Goal: Task Accomplishment & Management: Manage account settings

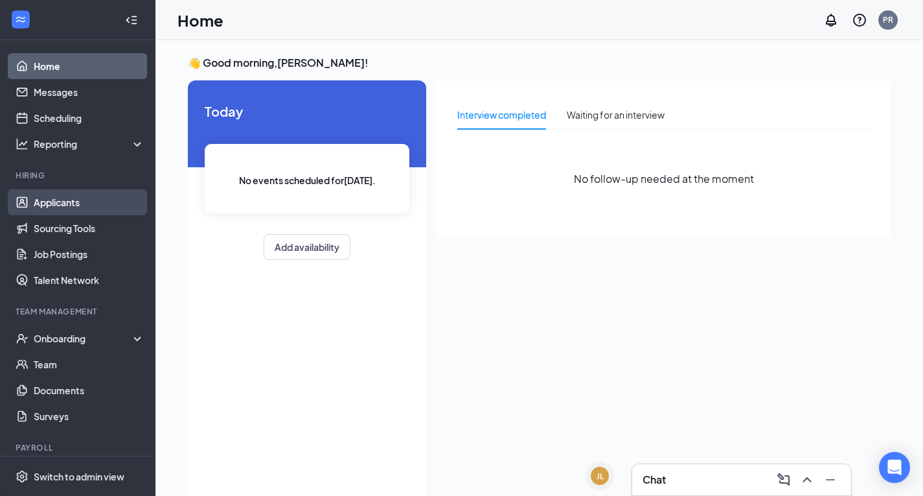
click at [59, 197] on link "Applicants" at bounding box center [89, 202] width 111 height 26
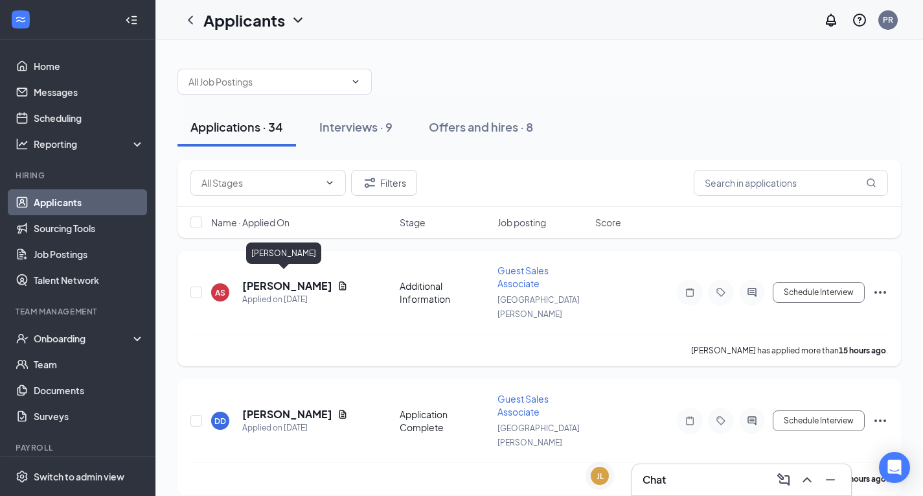
click at [279, 279] on h5 "[PERSON_NAME]" at bounding box center [287, 286] width 90 height 14
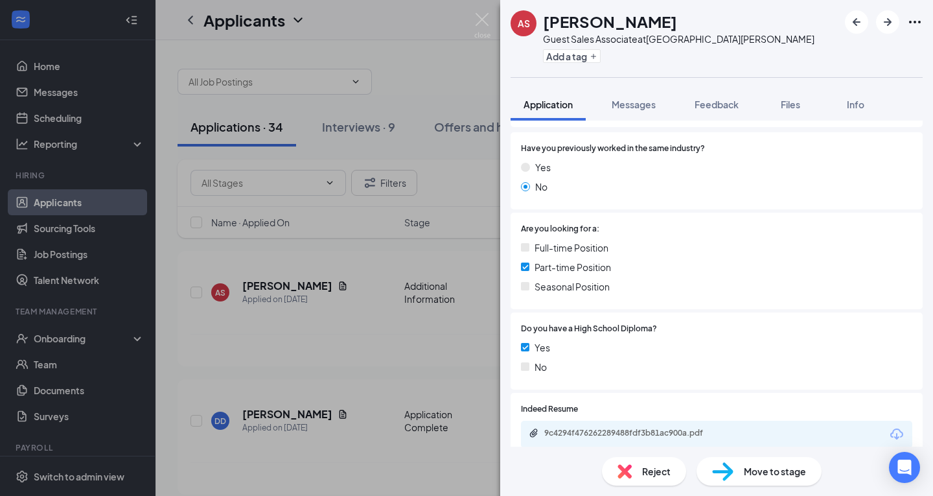
scroll to position [307, 0]
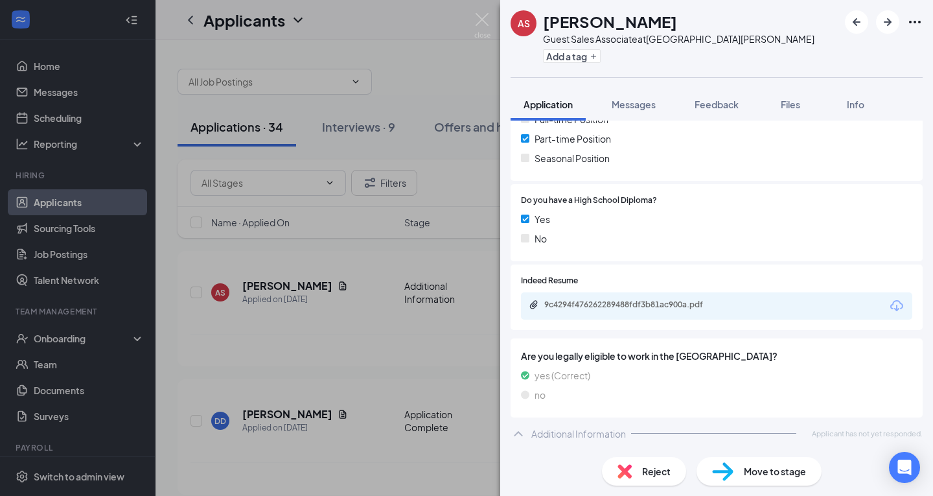
click at [890, 308] on icon "Download" at bounding box center [896, 305] width 13 height 11
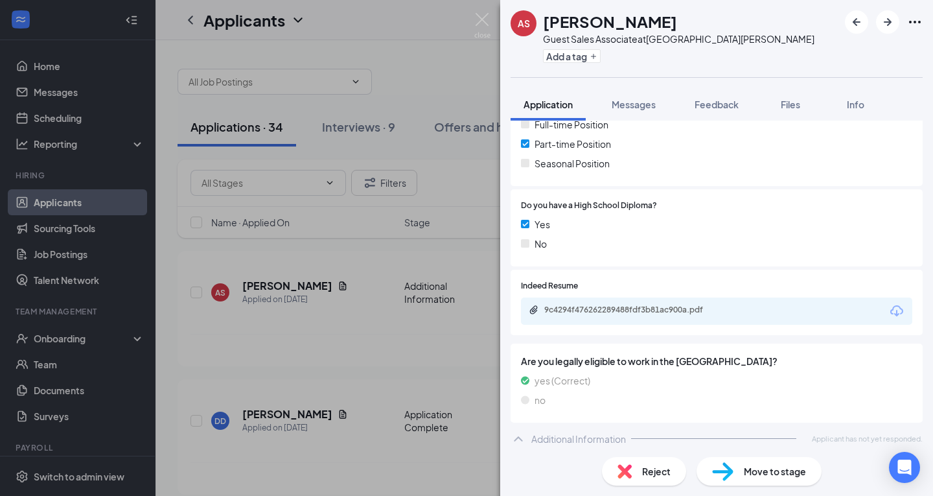
click at [675, 477] on div "Reject" at bounding box center [644, 471] width 84 height 29
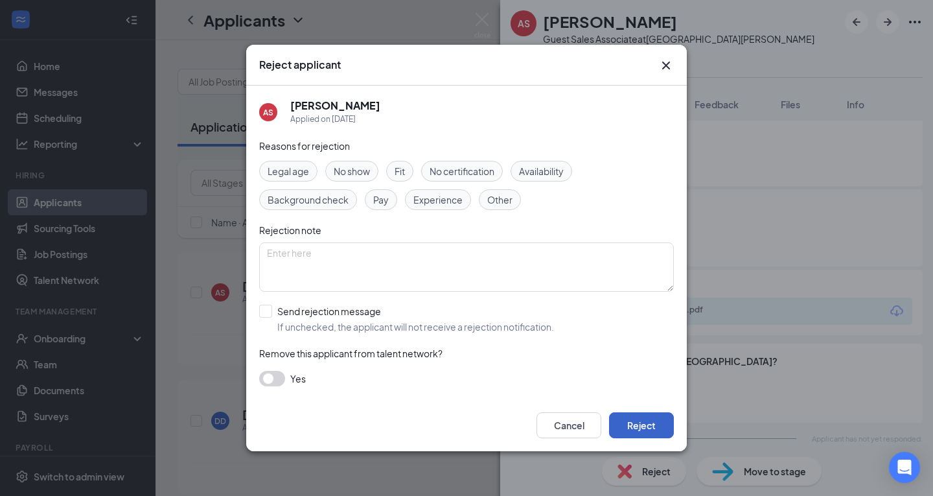
click at [646, 421] on button "Reject" at bounding box center [641, 425] width 65 height 26
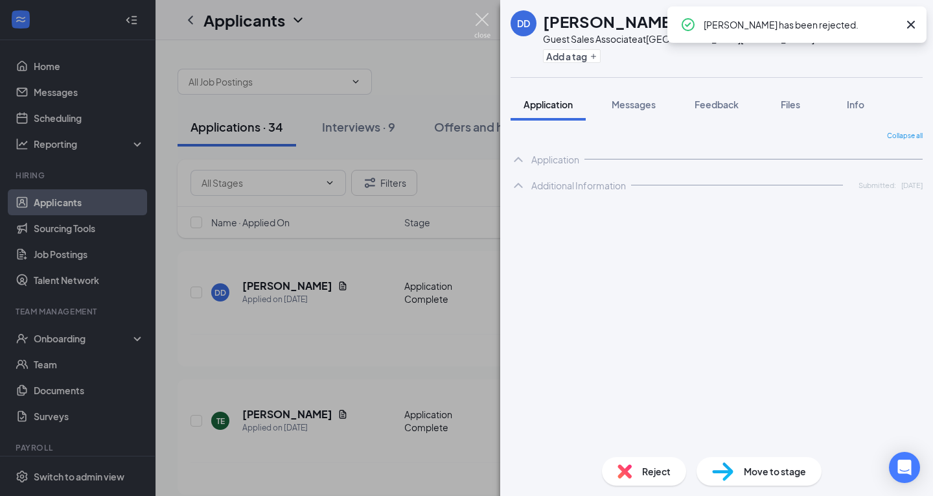
click at [483, 17] on img at bounding box center [482, 25] width 16 height 25
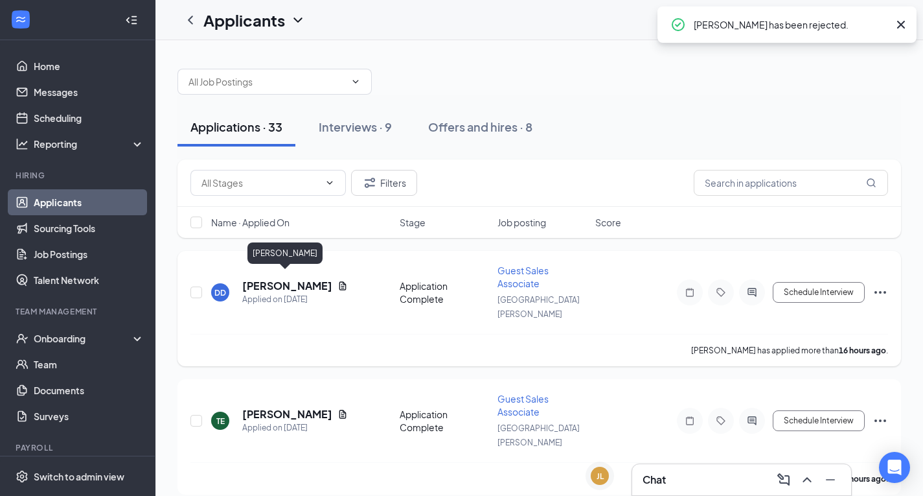
click at [309, 279] on h5 "[PERSON_NAME]" at bounding box center [287, 286] width 90 height 14
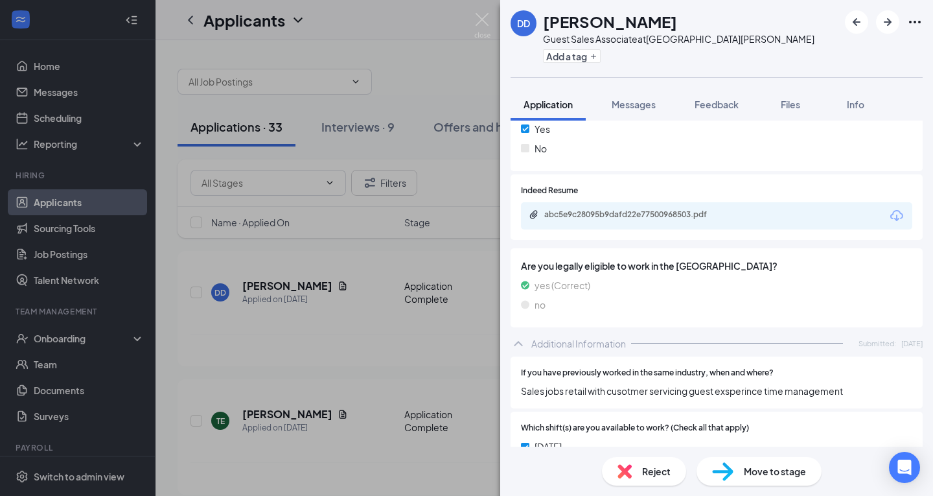
scroll to position [303, 0]
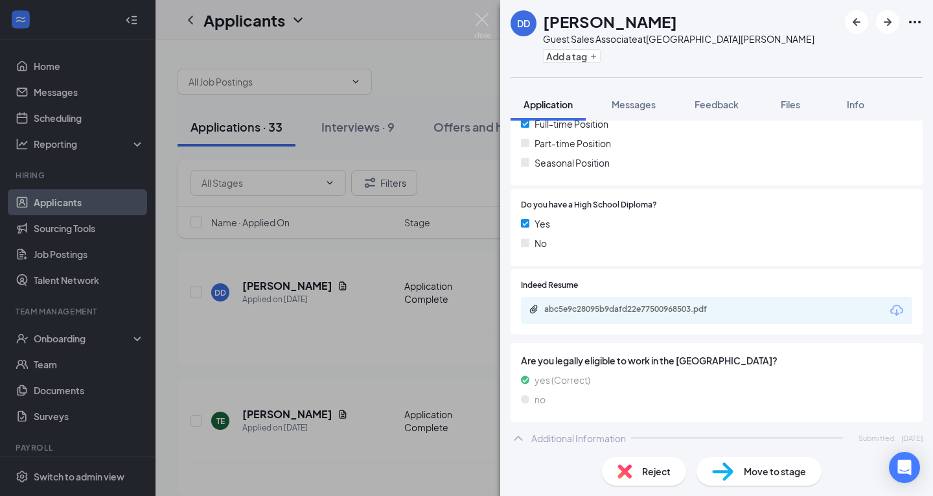
click at [889, 308] on icon "Download" at bounding box center [897, 311] width 16 height 16
click at [771, 464] on span "Move to stage" at bounding box center [775, 471] width 62 height 14
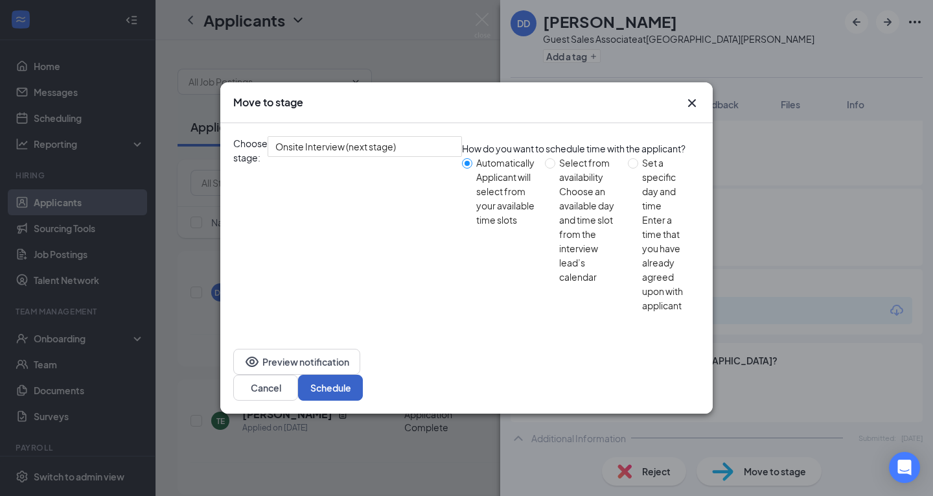
click at [363, 374] on button "Schedule" at bounding box center [330, 387] width 65 height 26
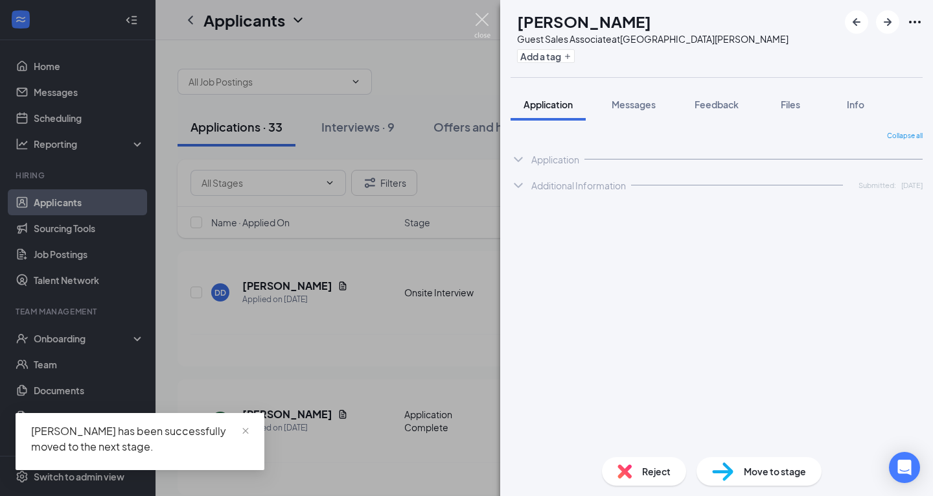
click at [477, 20] on img at bounding box center [482, 25] width 16 height 25
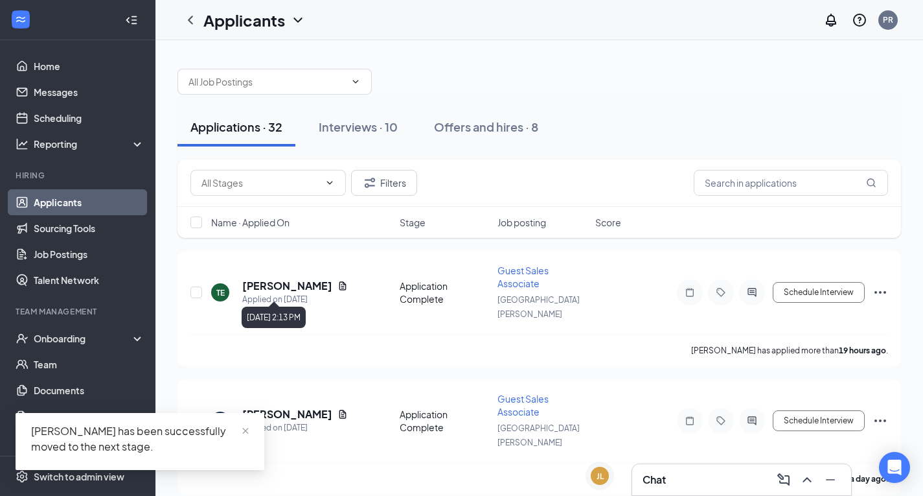
click at [306, 303] on div "[DATE] 2:13 PM" at bounding box center [274, 314] width 64 height 27
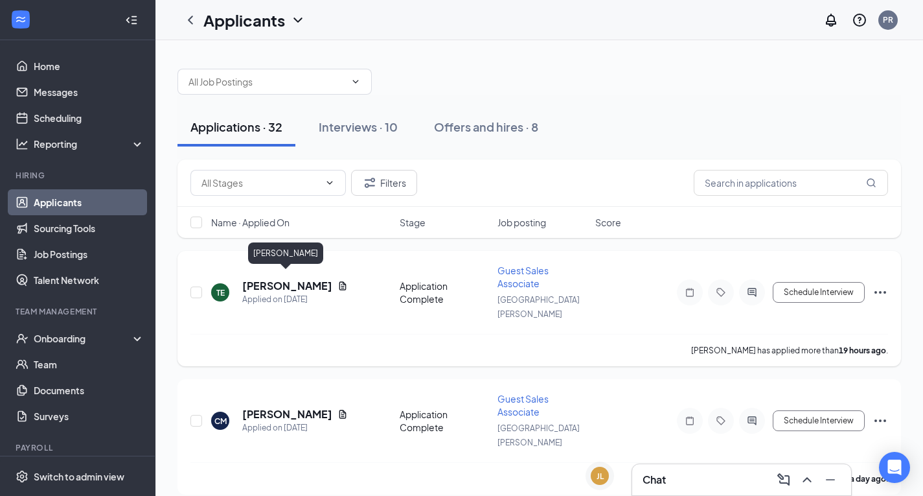
click at [307, 279] on h5 "[PERSON_NAME]" at bounding box center [287, 286] width 90 height 14
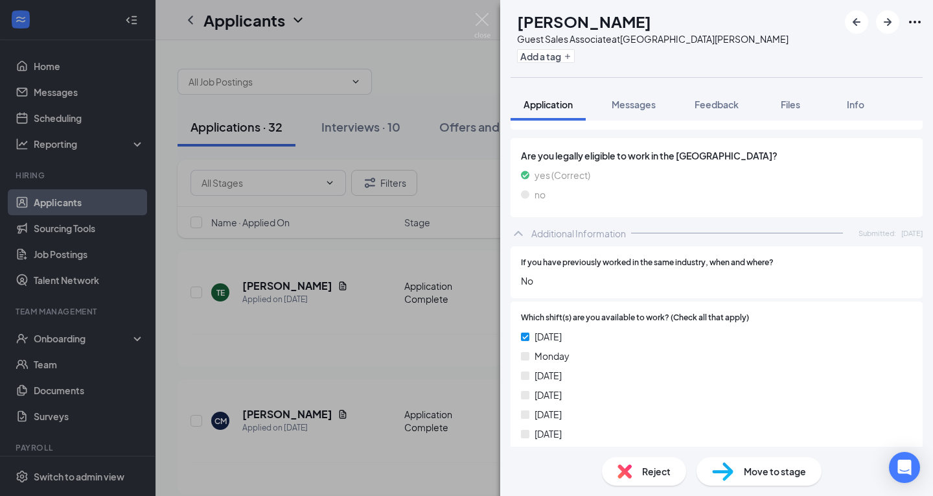
scroll to position [432, 0]
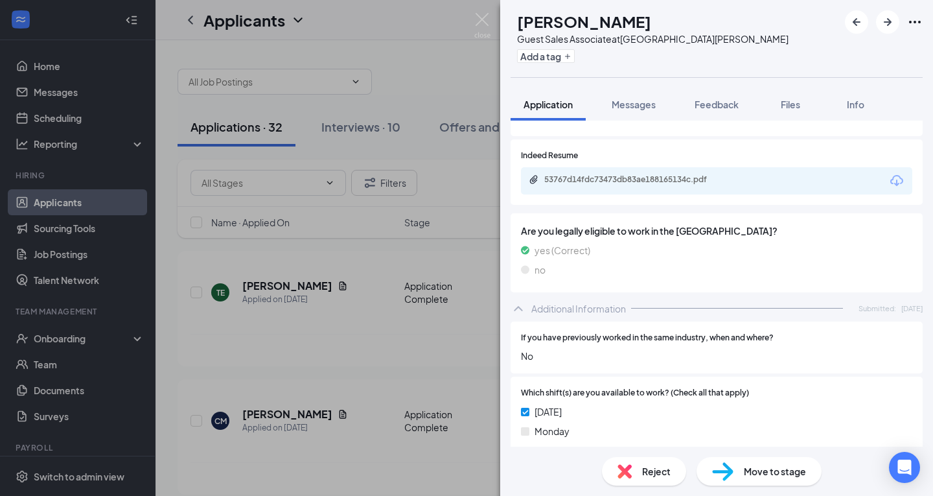
click at [659, 474] on span "Reject" at bounding box center [656, 471] width 29 height 14
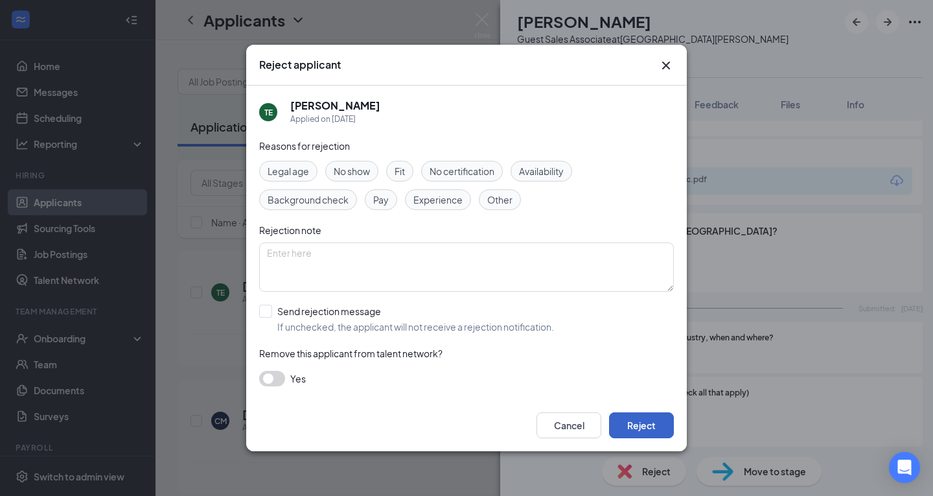
click at [635, 433] on button "Reject" at bounding box center [641, 425] width 65 height 26
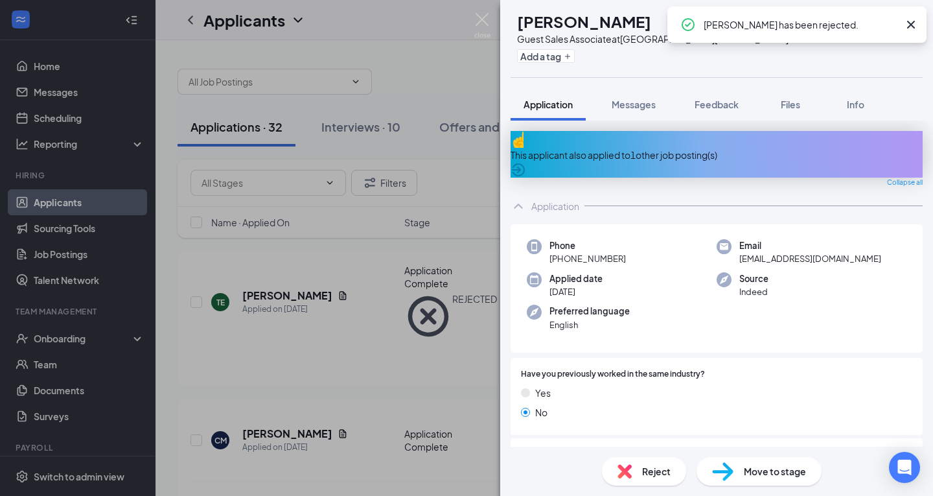
click at [728, 148] on div "This applicant also applied to 1 other job posting(s)" at bounding box center [716, 155] width 412 height 14
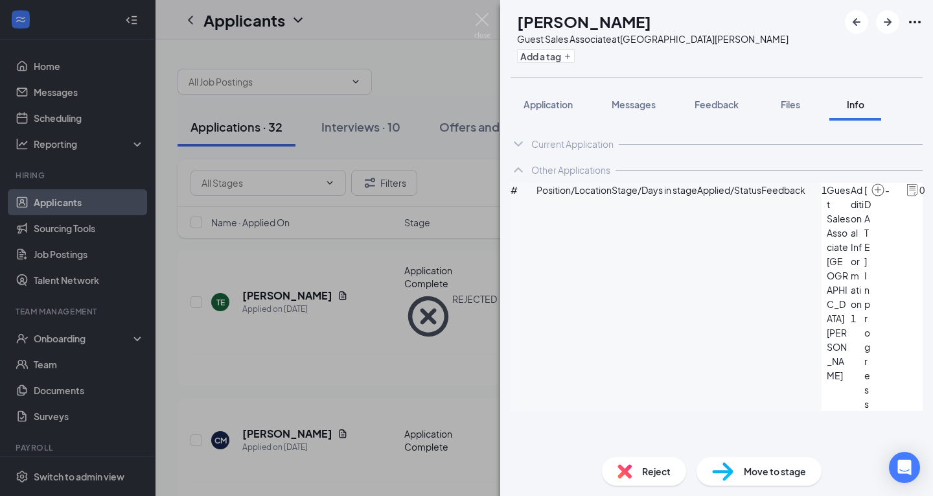
click at [474, 157] on div "CM [PERSON_NAME] Guest Sales Associate at [GEOGRAPHIC_DATA][PERSON_NAME] Add a …" at bounding box center [466, 248] width 933 height 496
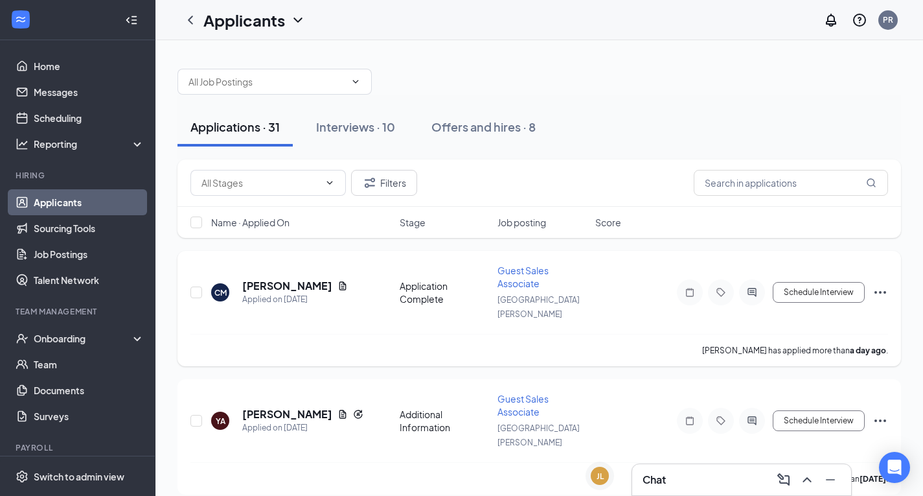
click at [418, 309] on div "CM [PERSON_NAME] Applied on [DATE] Application Complete Guest Sales Associate […" at bounding box center [539, 299] width 698 height 70
click at [324, 279] on h5 "[PERSON_NAME]" at bounding box center [287, 286] width 90 height 14
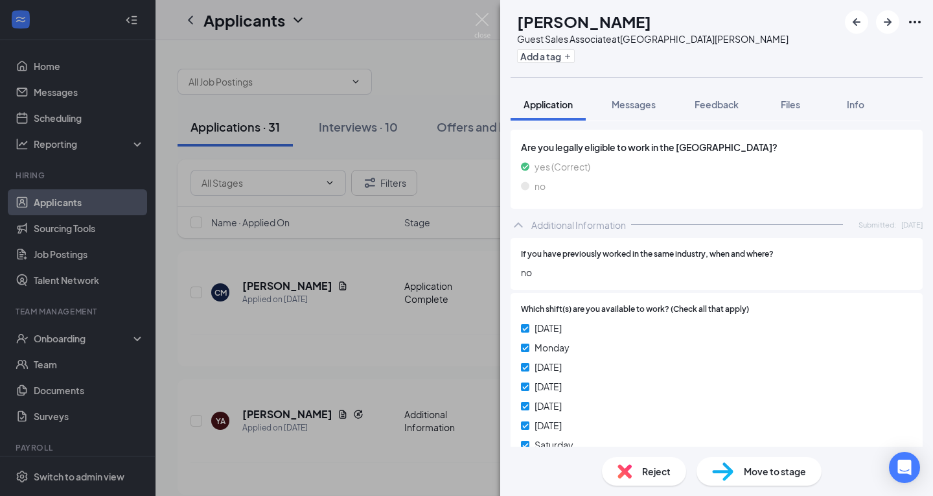
scroll to position [453, 0]
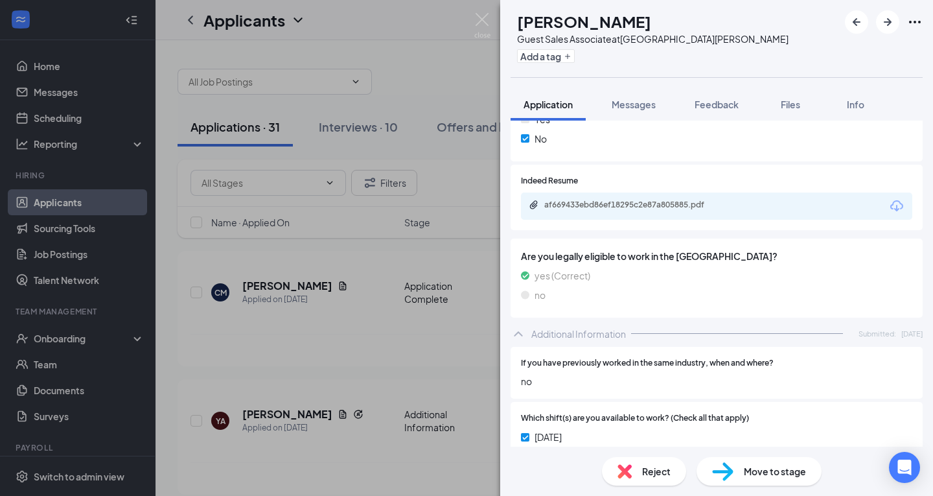
click at [889, 201] on icon "Download" at bounding box center [897, 206] width 16 height 16
click at [733, 464] on div "Move to stage" at bounding box center [758, 471] width 125 height 29
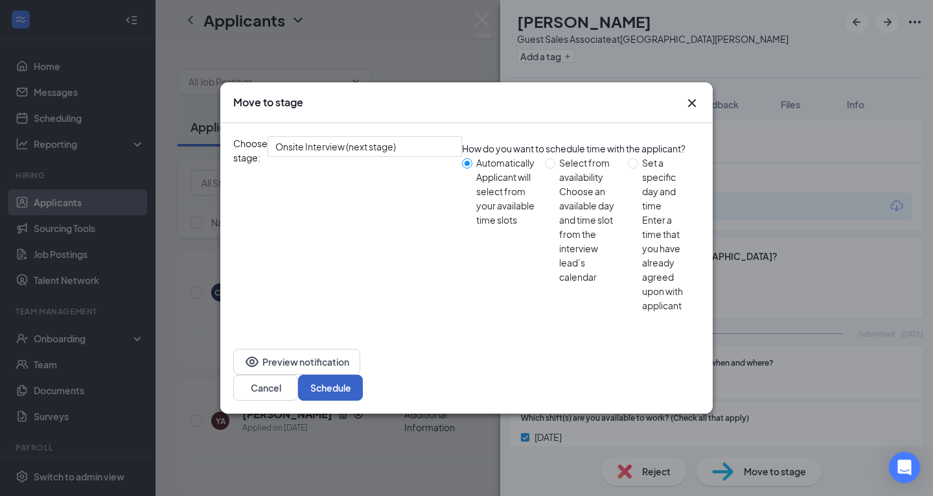
click at [363, 374] on button "Schedule" at bounding box center [330, 387] width 65 height 26
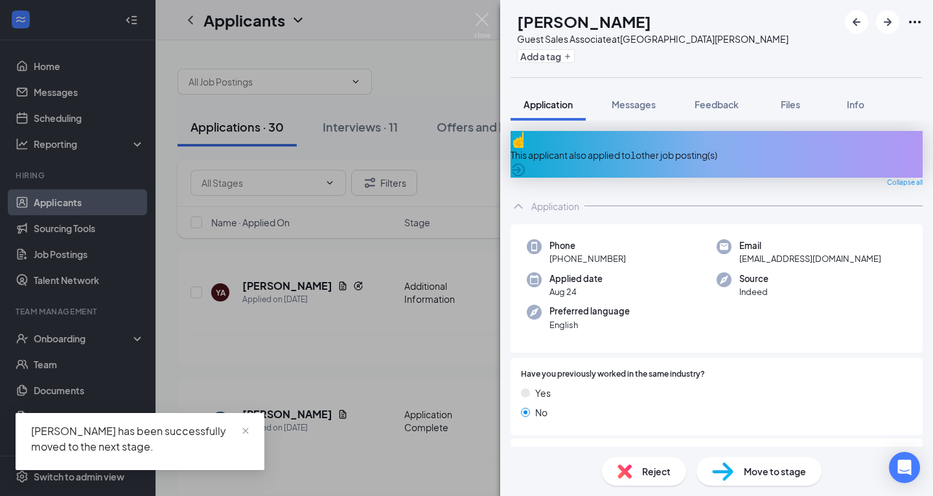
click at [668, 149] on div "This applicant also applied to 1 other job posting(s)" at bounding box center [716, 155] width 412 height 14
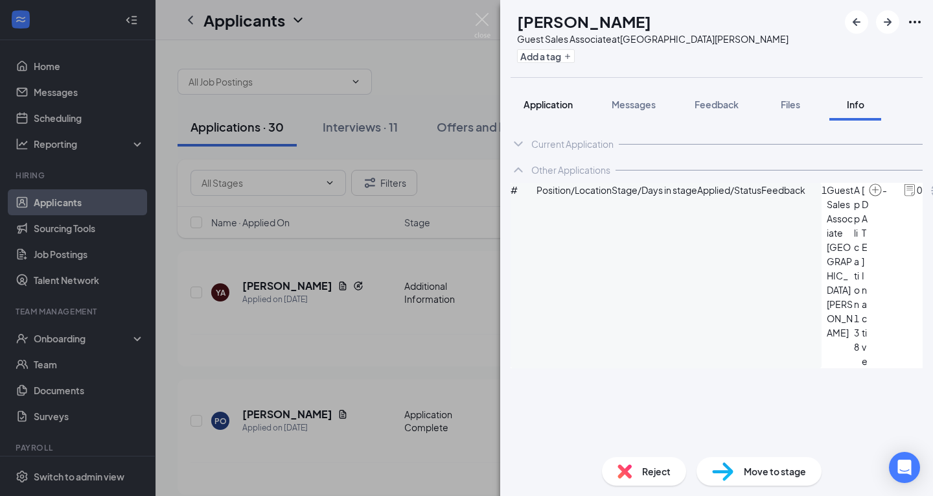
click at [566, 95] on button "Application" at bounding box center [547, 104] width 75 height 32
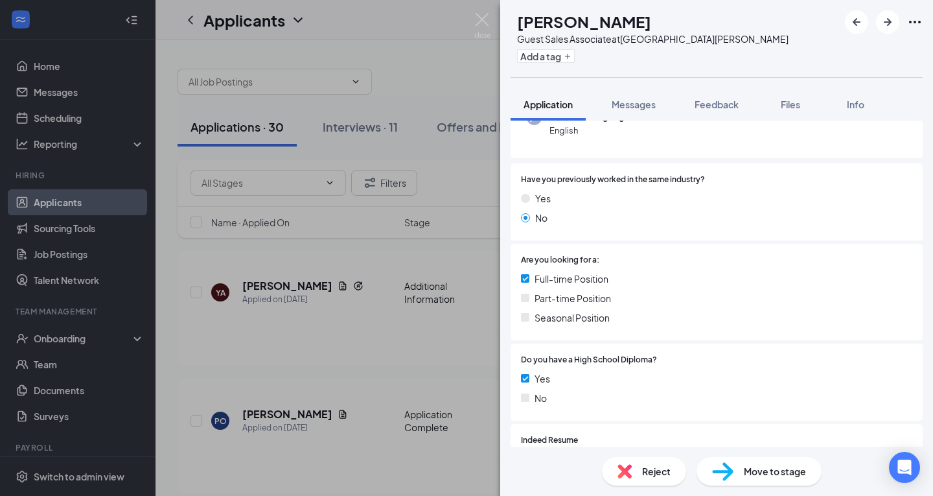
scroll to position [343, 0]
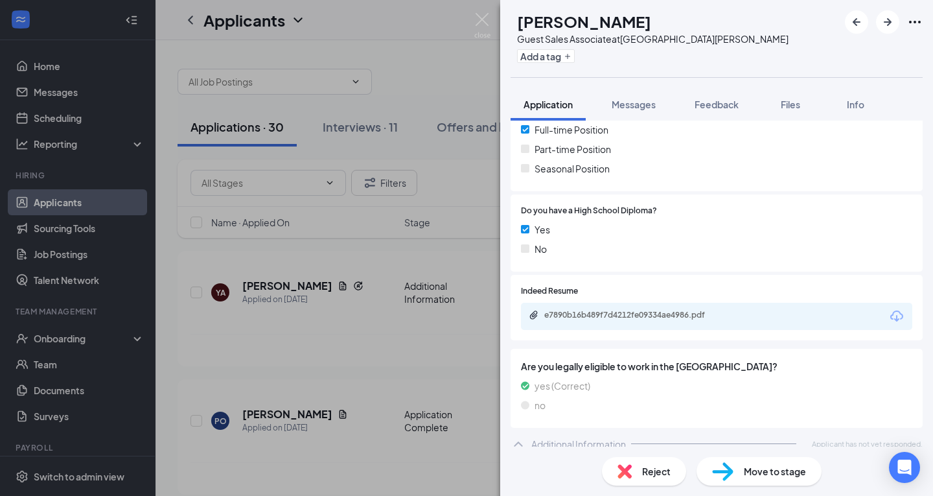
click at [890, 310] on icon "Download" at bounding box center [896, 315] width 13 height 11
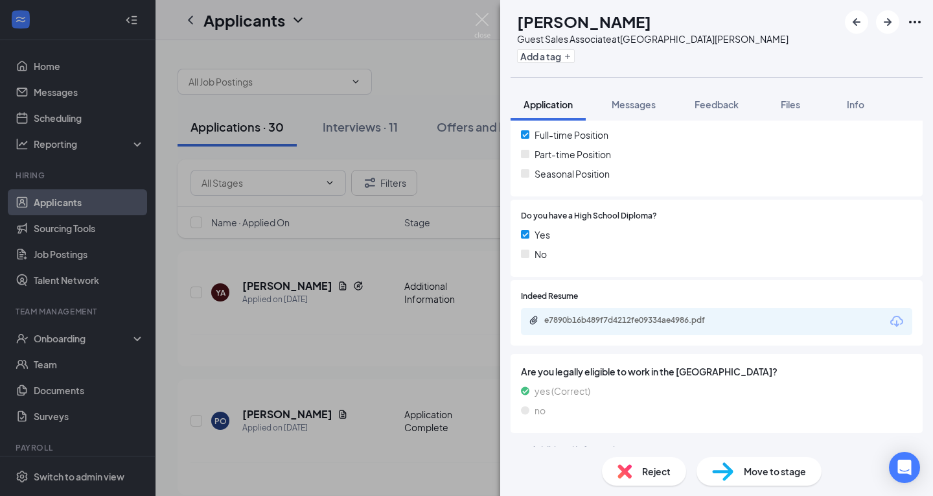
click at [654, 470] on span "Reject" at bounding box center [656, 471] width 29 height 14
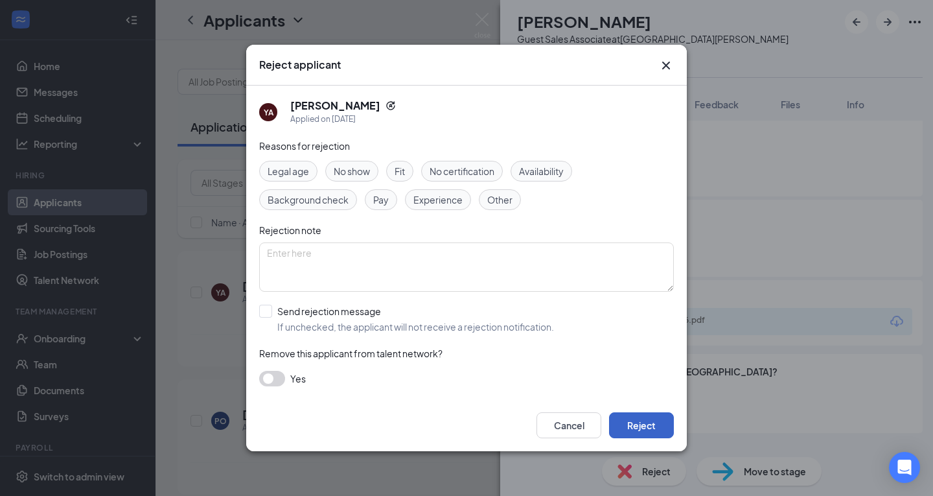
click at [629, 417] on button "Reject" at bounding box center [641, 425] width 65 height 26
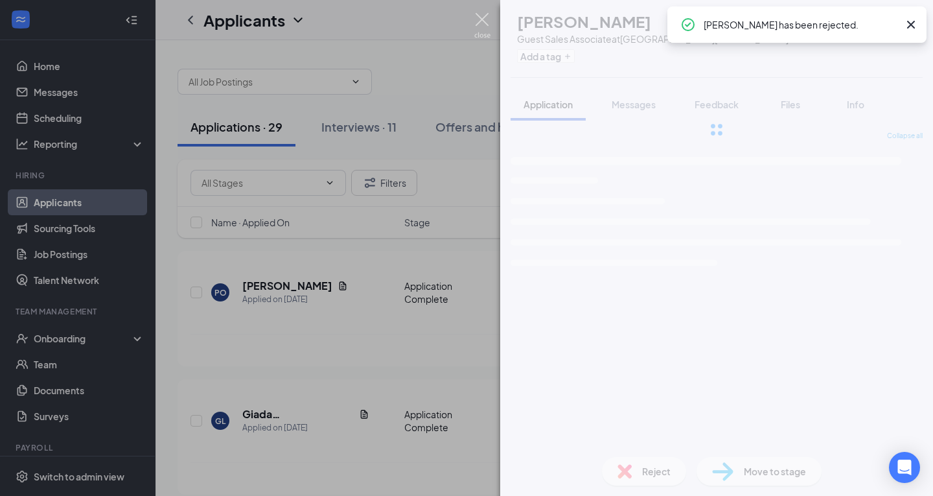
click at [488, 16] on img at bounding box center [482, 25] width 16 height 25
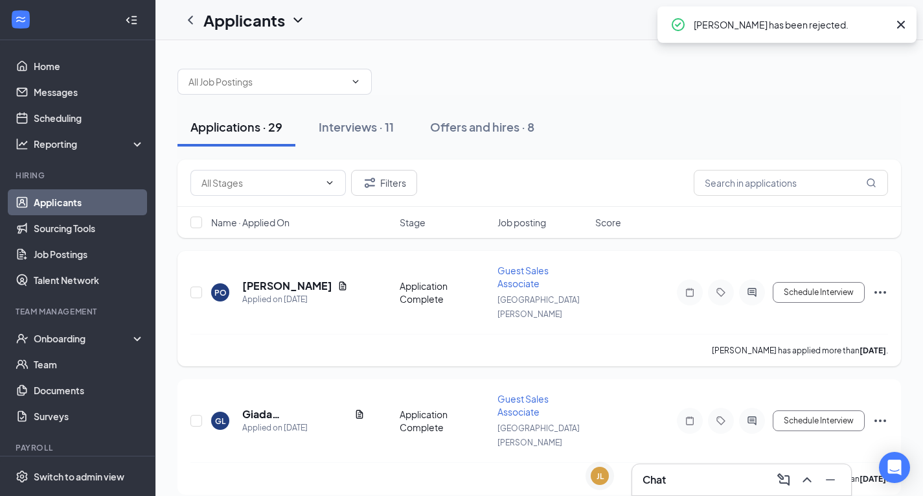
click at [349, 297] on div "PO [PERSON_NAME] Applied on [DATE]" at bounding box center [301, 292] width 181 height 27
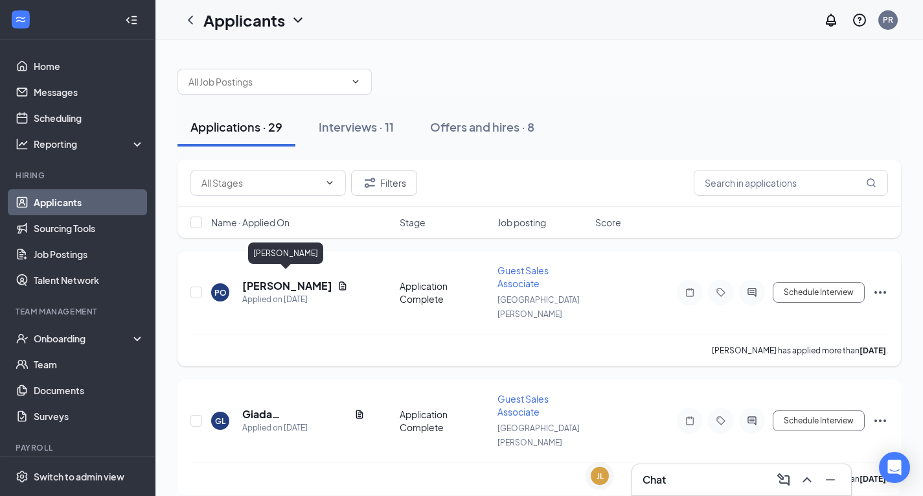
click at [312, 280] on h5 "[PERSON_NAME]" at bounding box center [287, 286] width 90 height 14
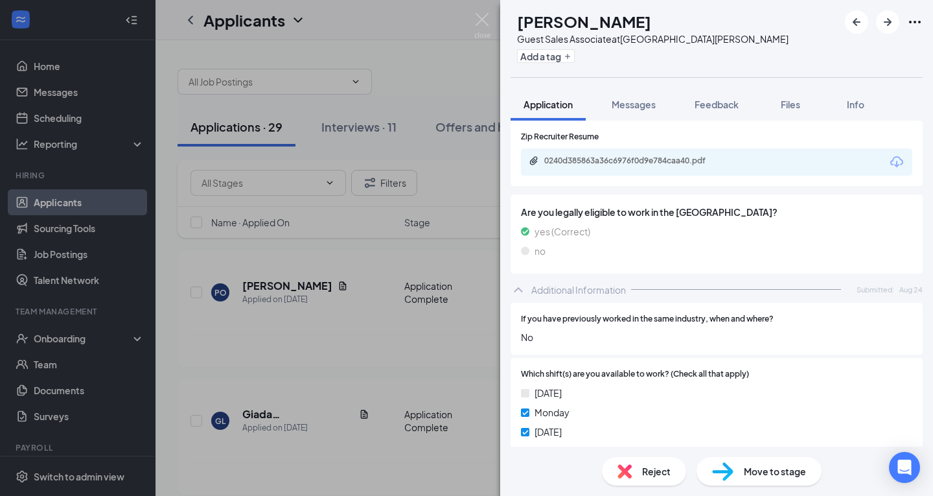
scroll to position [432, 0]
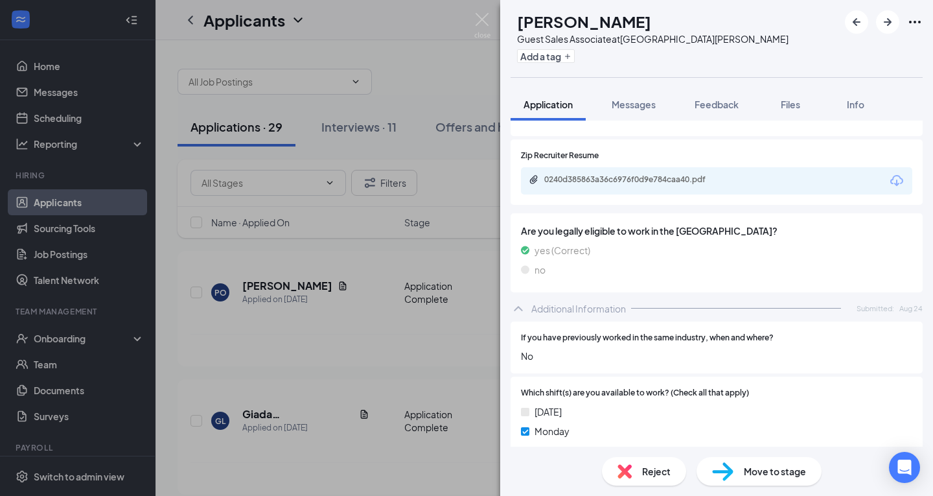
click at [889, 185] on icon "Download" at bounding box center [897, 181] width 16 height 16
click at [655, 463] on div "Reject" at bounding box center [644, 471] width 84 height 29
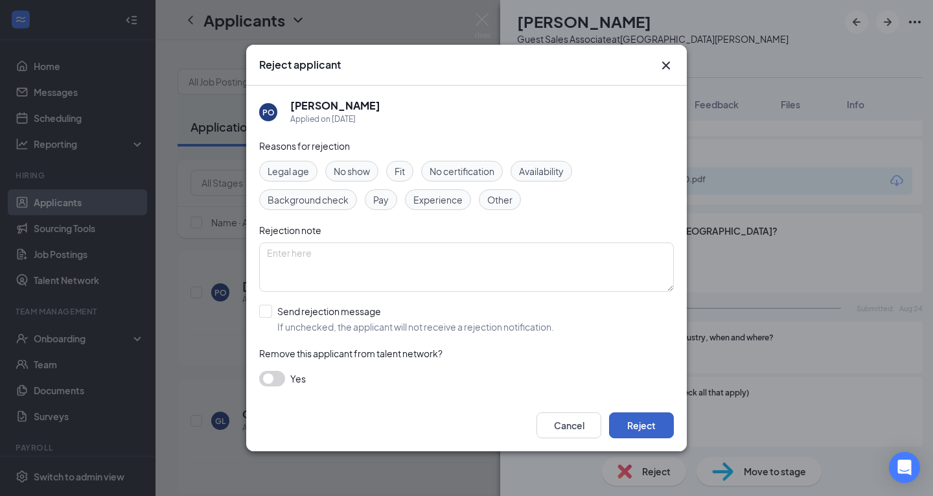
click at [633, 422] on button "Reject" at bounding box center [641, 425] width 65 height 26
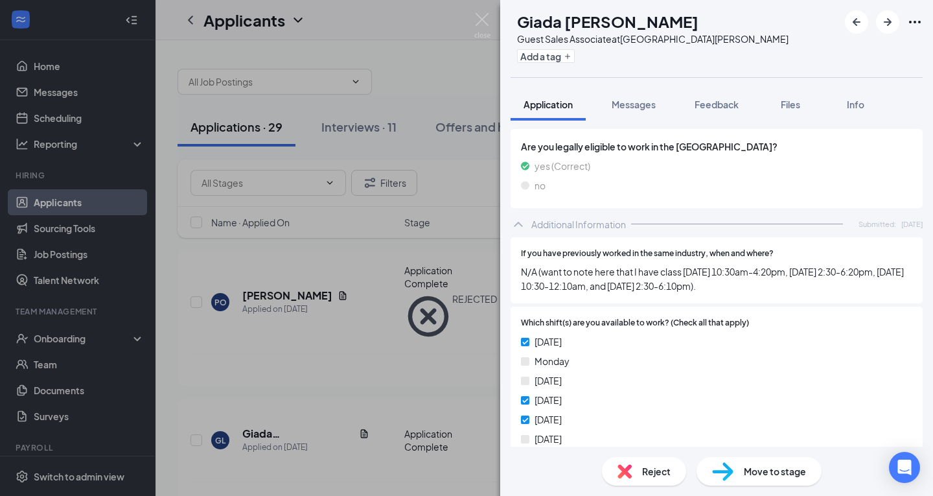
scroll to position [518, 0]
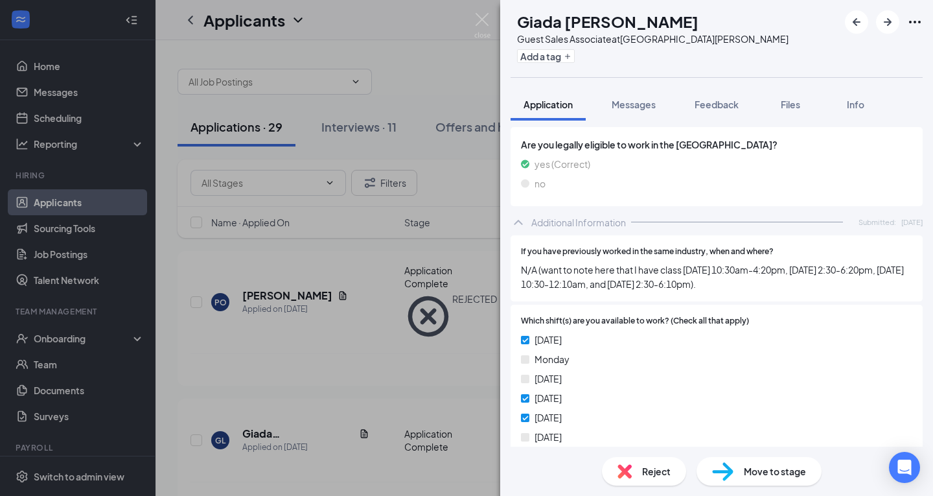
drag, startPoint x: 550, startPoint y: 277, endPoint x: 747, endPoint y: 293, distance: 197.7
click at [747, 293] on div "If you have previously worked in the same industry, when and where? N/A (want t…" at bounding box center [716, 268] width 412 height 67
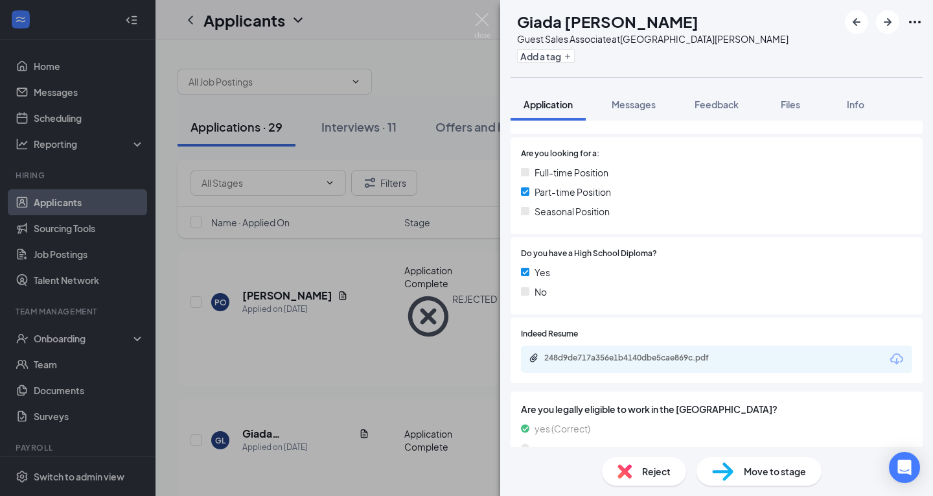
scroll to position [259, 0]
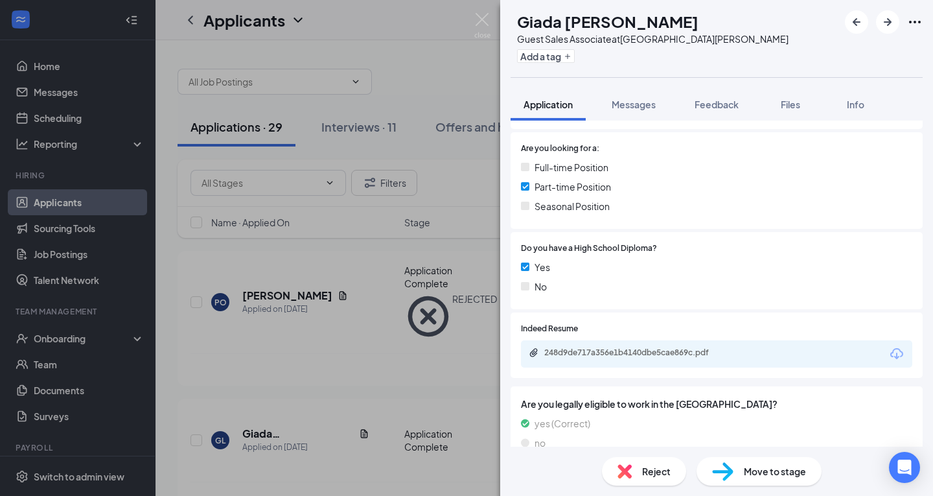
click at [890, 352] on icon "Download" at bounding box center [896, 353] width 13 height 11
click at [742, 479] on div "Move to stage" at bounding box center [758, 471] width 125 height 29
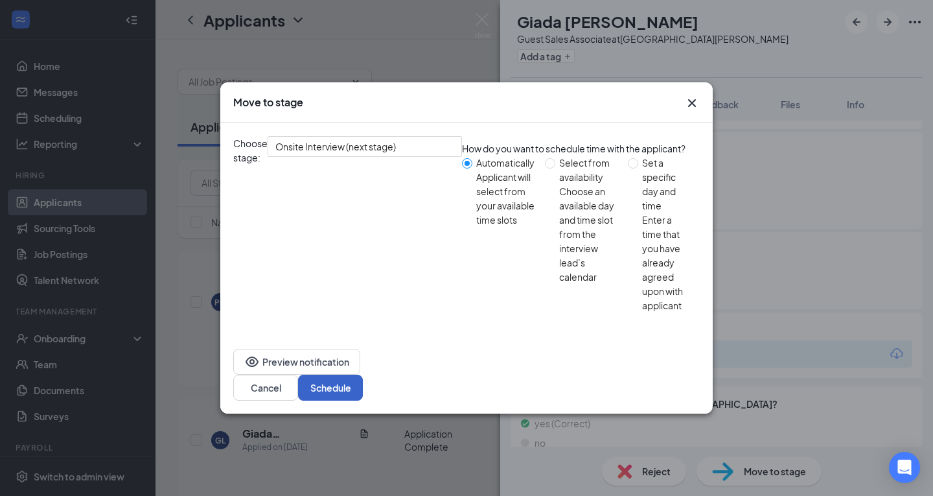
click at [363, 374] on button "Schedule" at bounding box center [330, 387] width 65 height 26
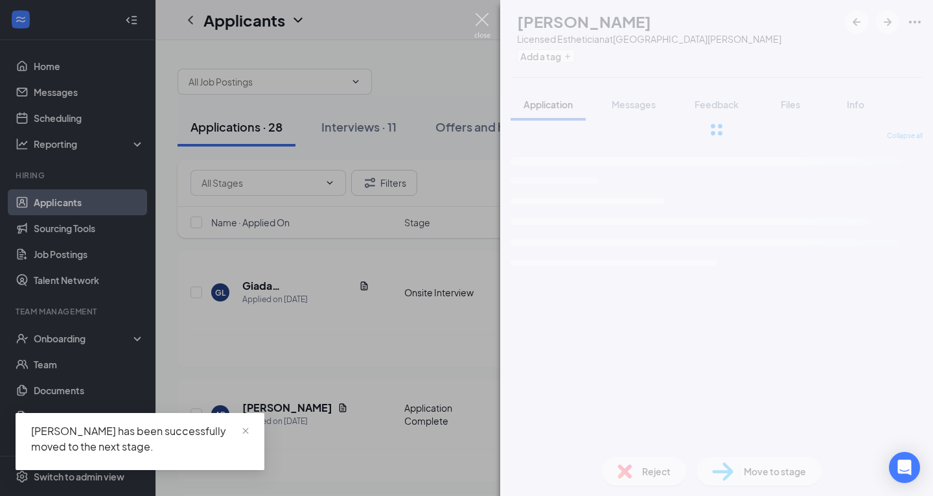
click at [487, 29] on img at bounding box center [482, 25] width 16 height 25
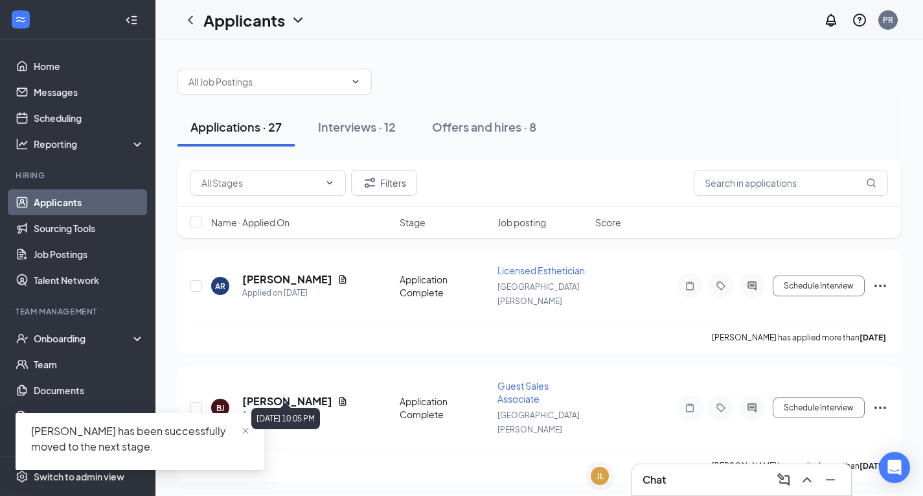
click at [320, 412] on div "[DATE] 10:05 PM" at bounding box center [285, 417] width 69 height 21
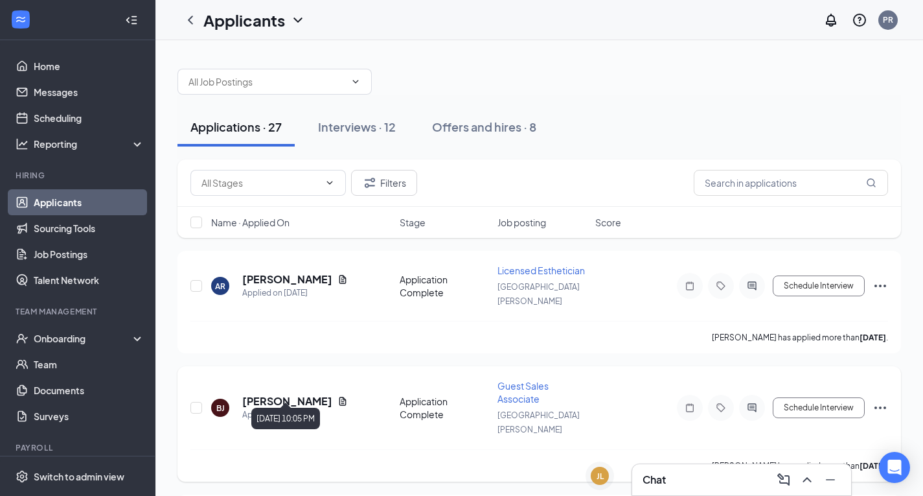
click at [334, 408] on div "Applied on Aug 22" at bounding box center [295, 414] width 106 height 13
click at [315, 394] on h5 "[PERSON_NAME]" at bounding box center [287, 401] width 90 height 14
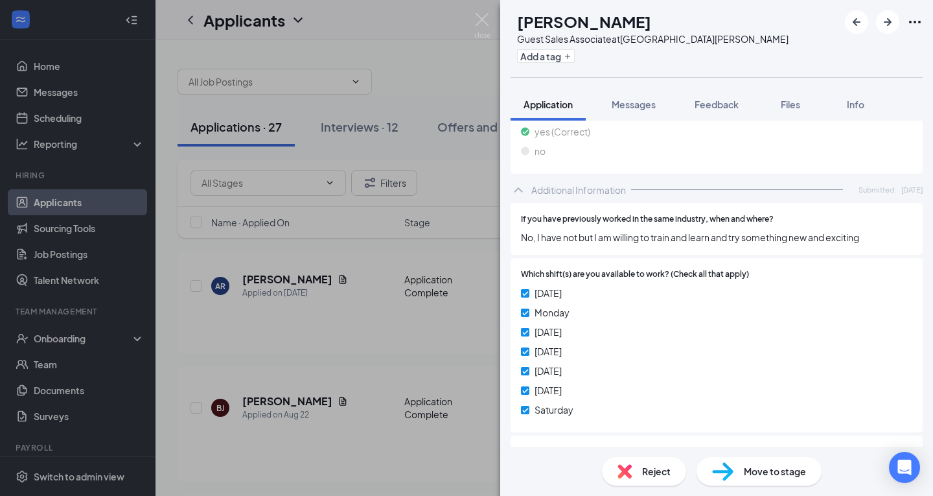
scroll to position [432, 0]
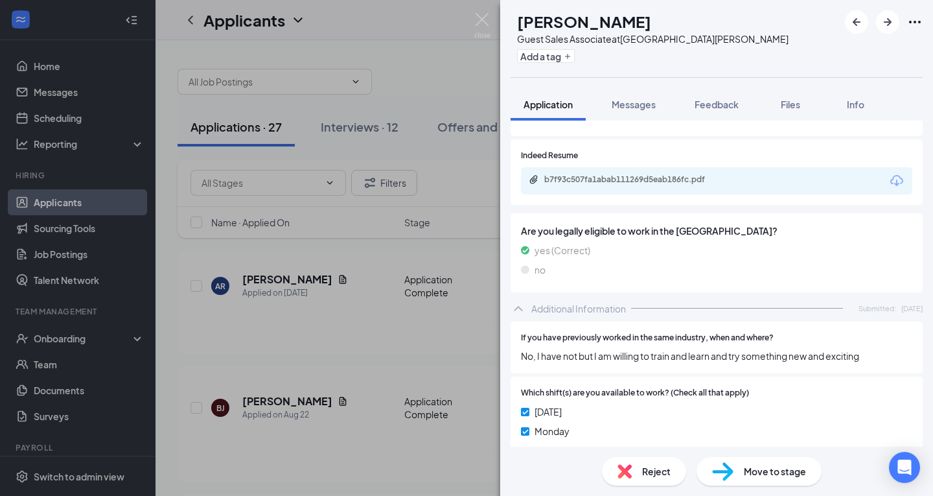
click at [889, 181] on icon "Download" at bounding box center [897, 181] width 16 height 16
click at [657, 465] on span "Reject" at bounding box center [656, 471] width 29 height 14
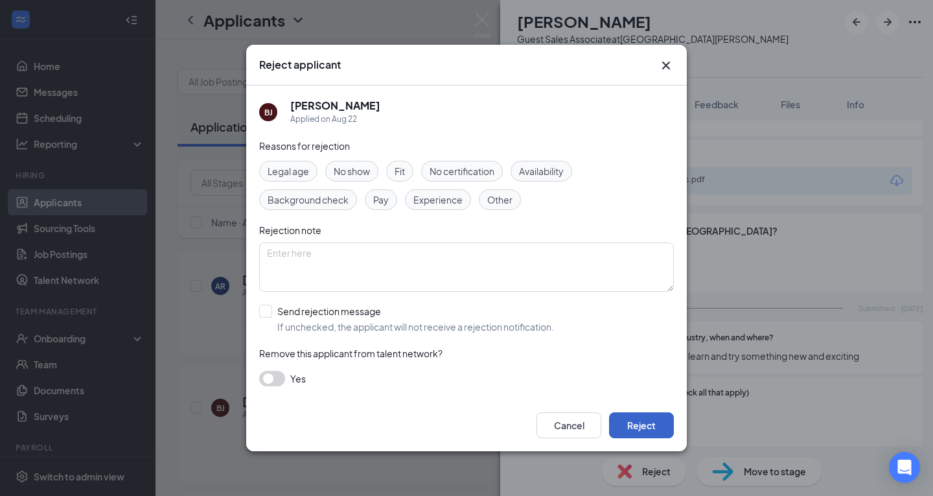
click at [634, 436] on button "Reject" at bounding box center [641, 425] width 65 height 26
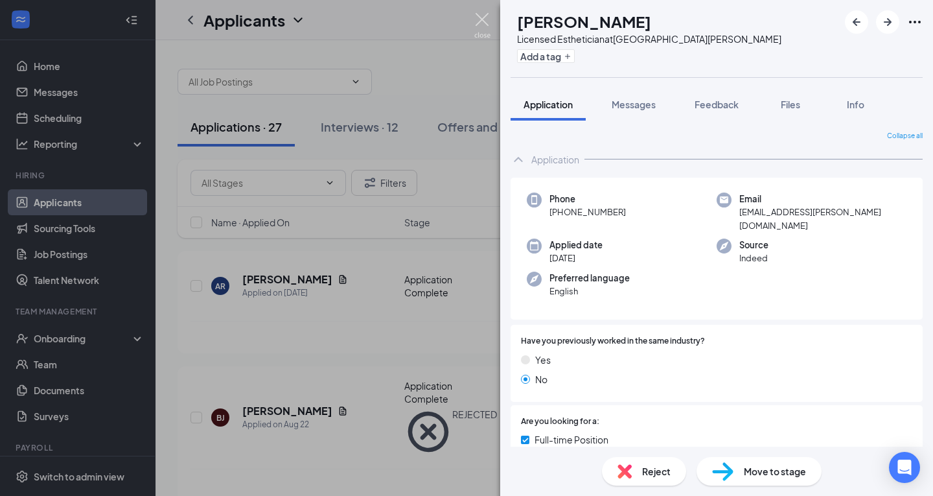
click at [485, 24] on img at bounding box center [482, 25] width 16 height 25
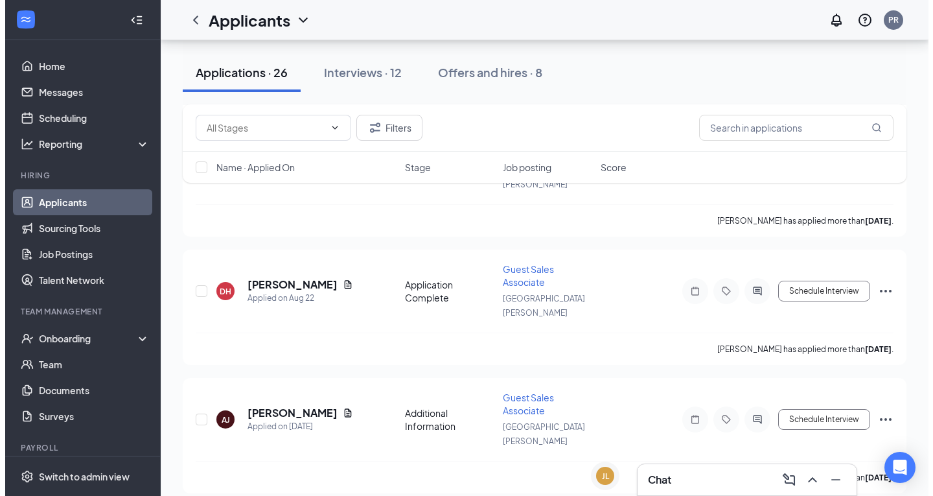
scroll to position [259, 0]
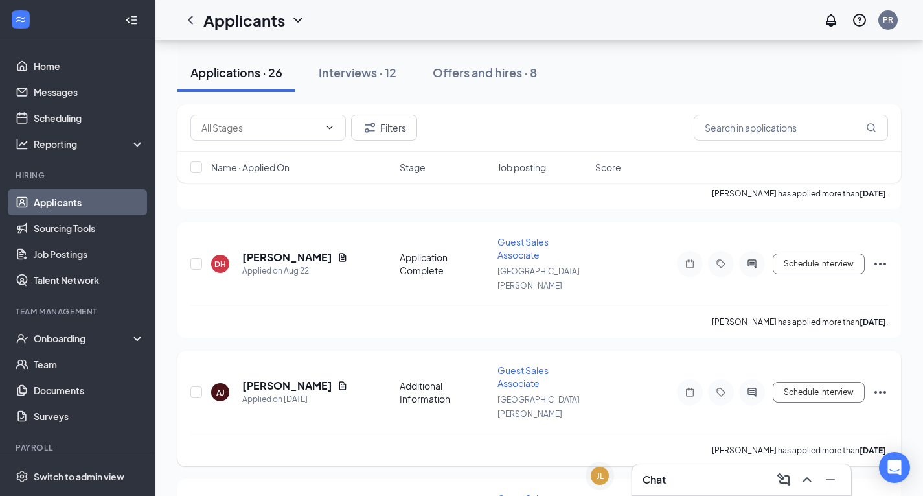
click at [322, 378] on div "[PERSON_NAME]" at bounding box center [295, 385] width 106 height 14
click at [300, 378] on h5 "[PERSON_NAME]" at bounding box center [287, 385] width 90 height 14
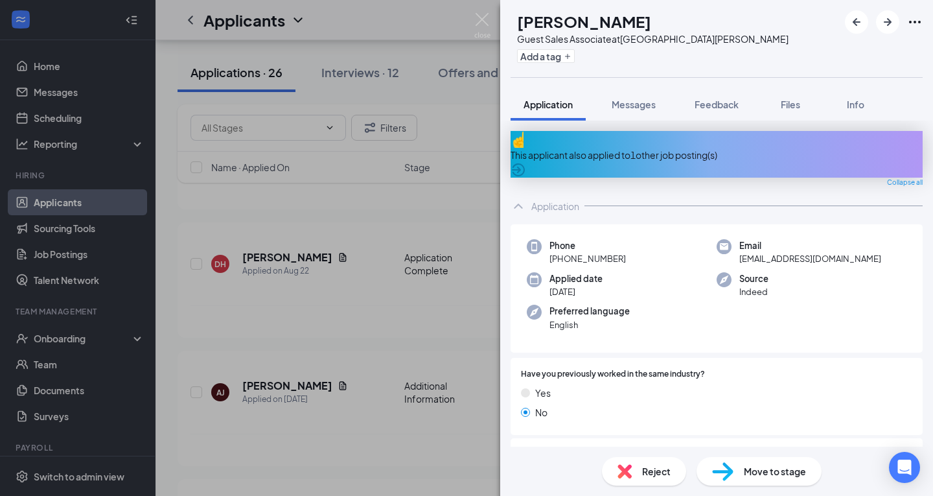
click at [689, 148] on div "This applicant also applied to 1 other job posting(s)" at bounding box center [716, 155] width 412 height 14
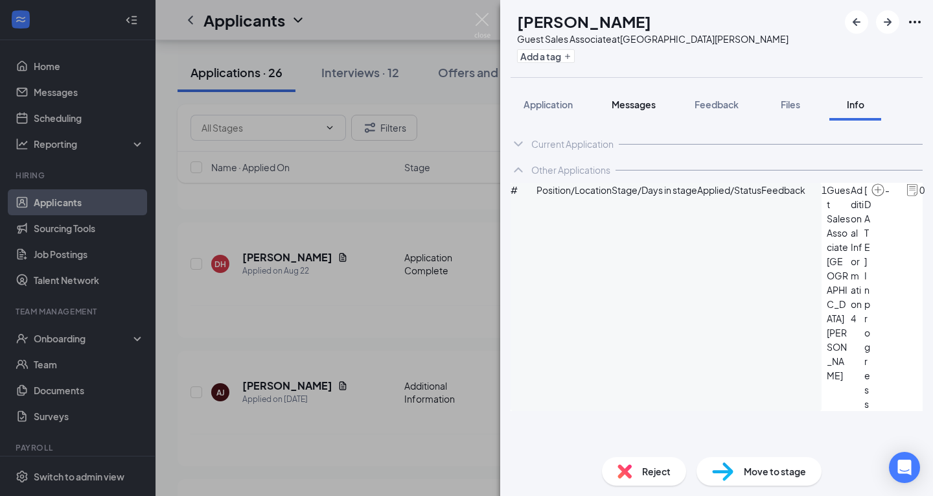
click at [625, 106] on span "Messages" at bounding box center [634, 104] width 44 height 12
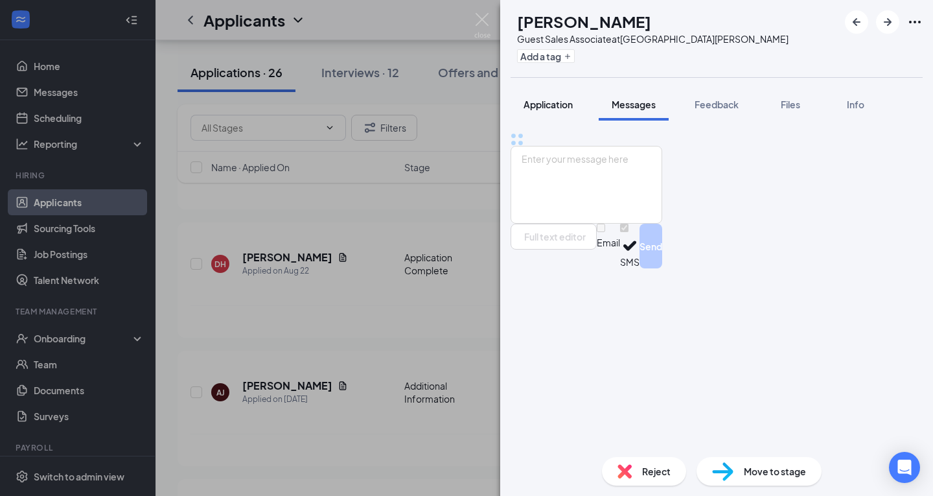
click at [549, 106] on span "Application" at bounding box center [547, 104] width 49 height 12
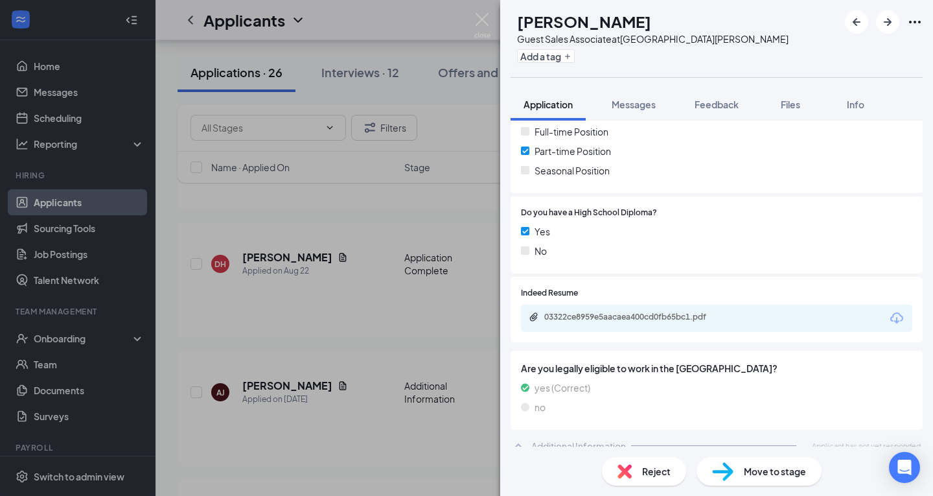
scroll to position [343, 0]
click at [891, 310] on icon "Download" at bounding box center [896, 315] width 13 height 11
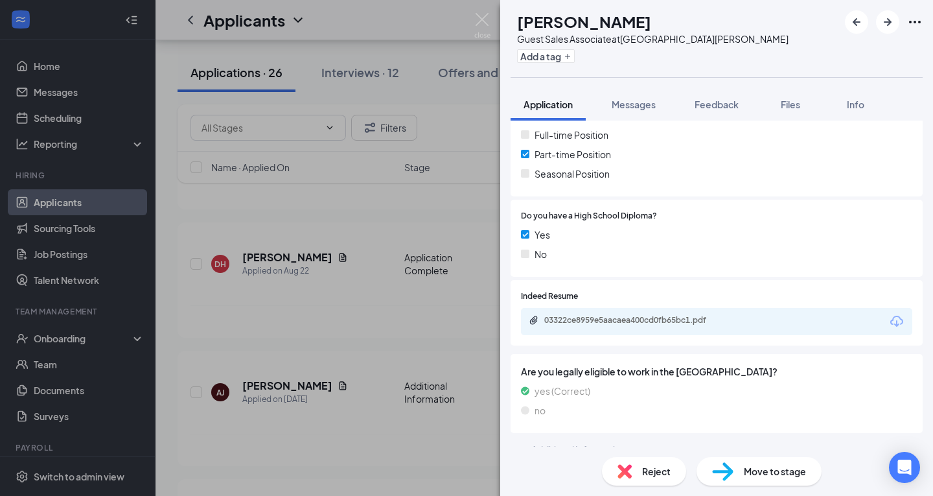
click at [764, 474] on span "Move to stage" at bounding box center [775, 471] width 62 height 14
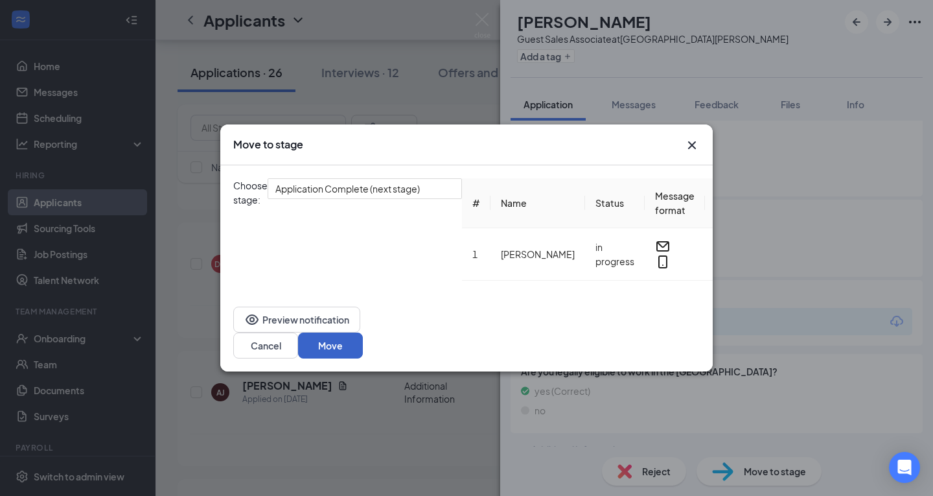
click at [363, 332] on button "Move" at bounding box center [330, 345] width 65 height 26
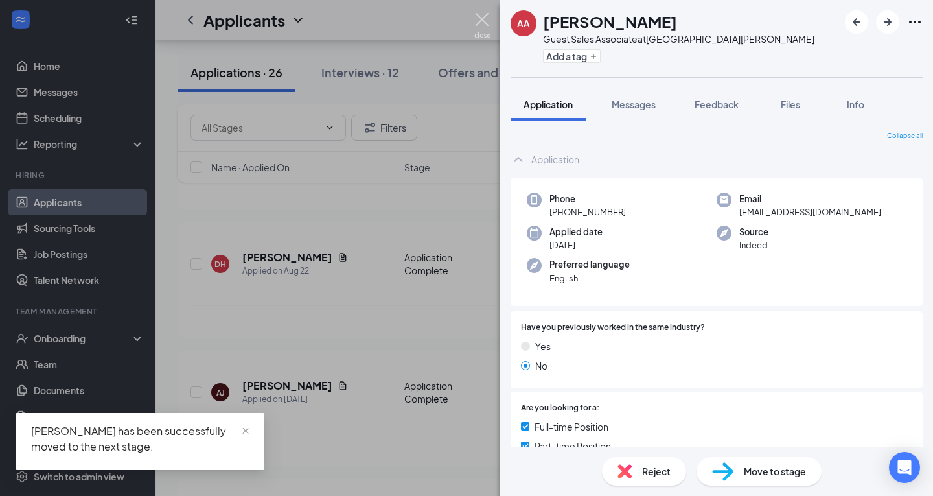
click at [488, 21] on img at bounding box center [482, 25] width 16 height 25
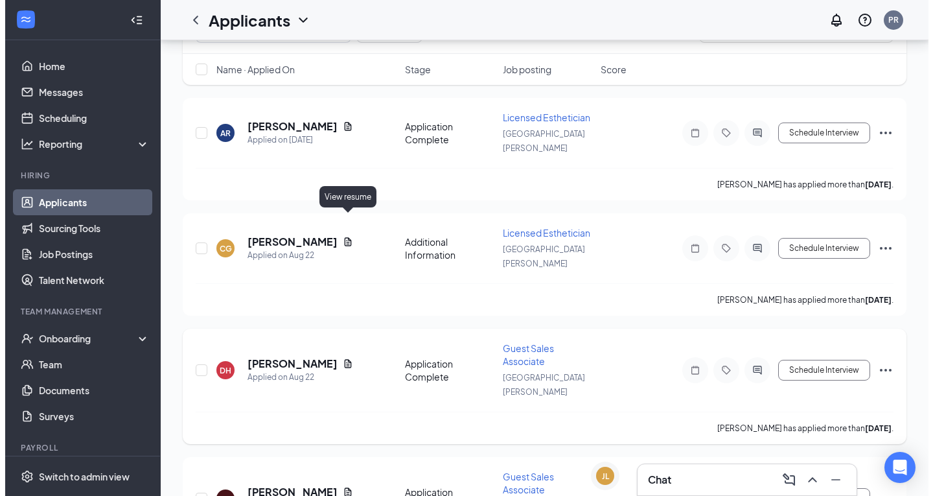
scroll to position [194, 0]
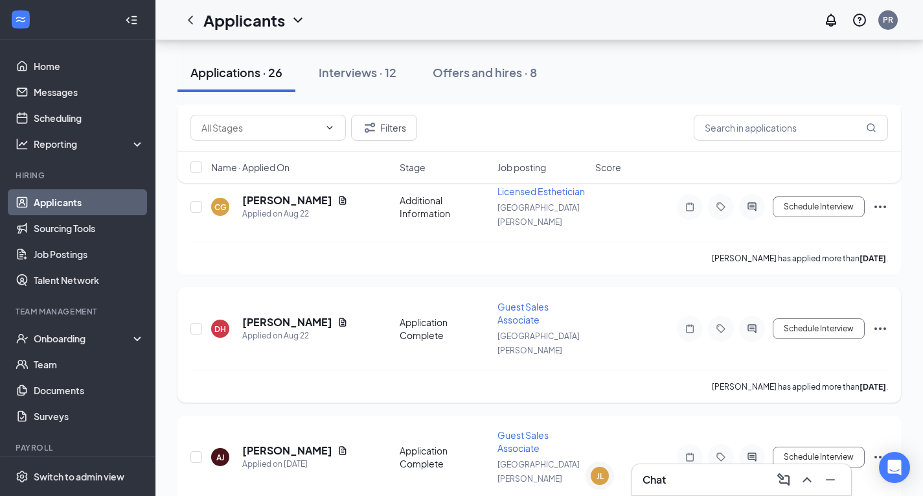
click at [371, 315] on div "DH [PERSON_NAME] Applied on [DATE]" at bounding box center [301, 328] width 181 height 27
click at [321, 315] on h5 "[PERSON_NAME]" at bounding box center [287, 322] width 90 height 14
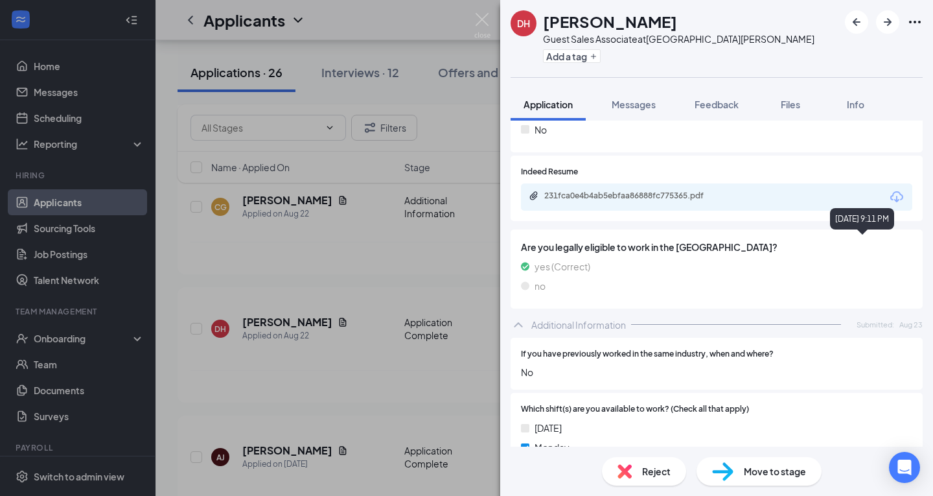
scroll to position [367, 0]
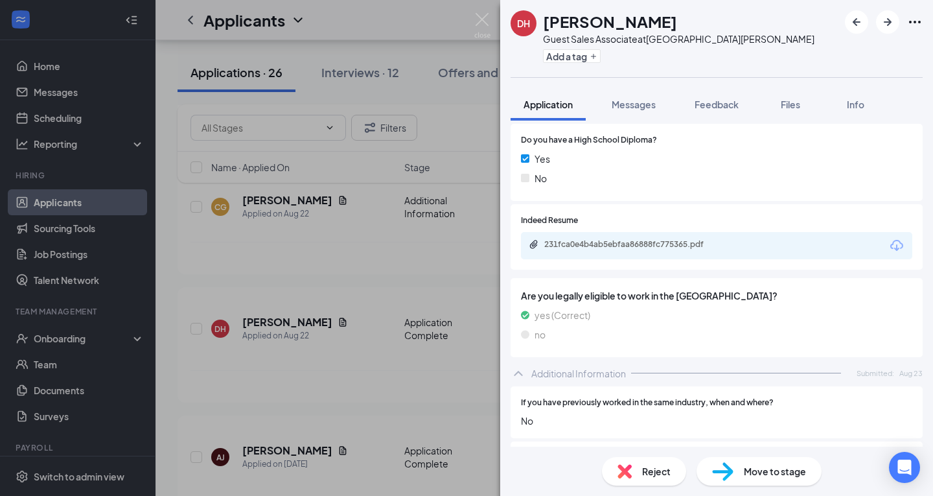
click at [889, 245] on icon "Download" at bounding box center [897, 246] width 16 height 16
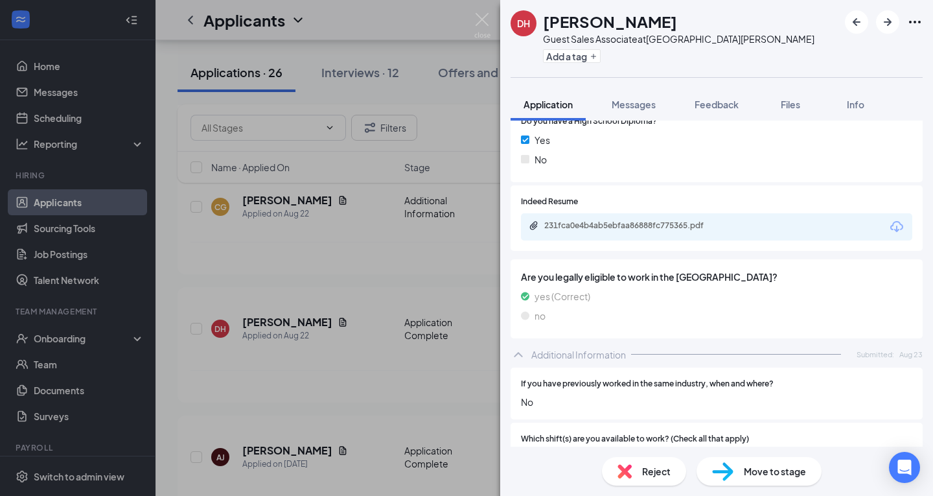
scroll to position [389, 0]
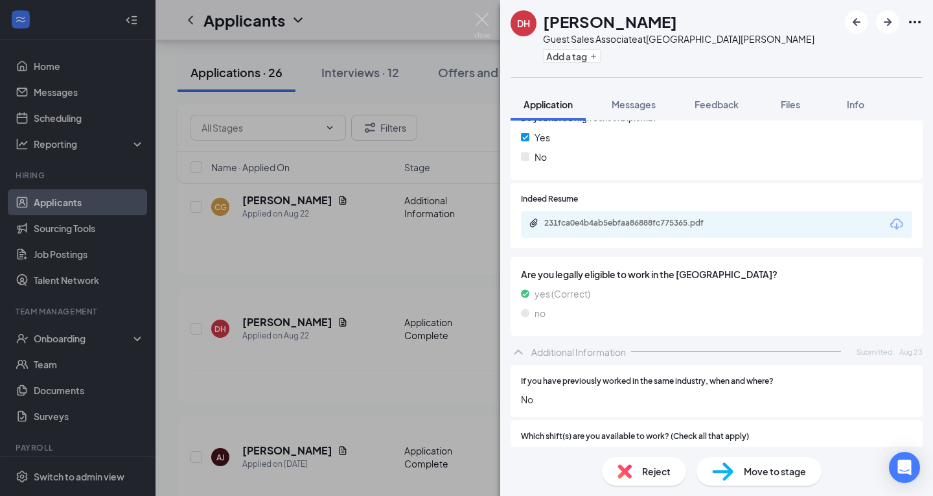
click at [890, 224] on icon "Download" at bounding box center [896, 223] width 13 height 11
click at [656, 468] on span "Reject" at bounding box center [656, 471] width 29 height 14
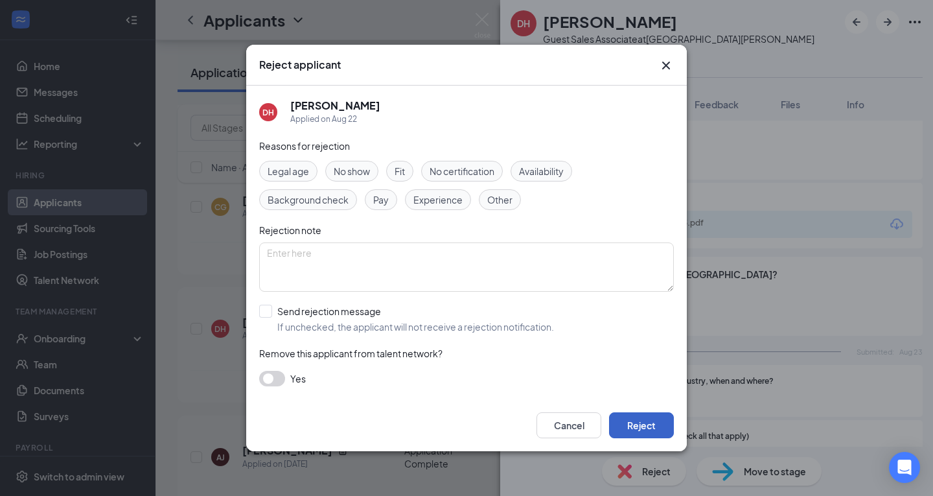
click at [643, 417] on button "Reject" at bounding box center [641, 425] width 65 height 26
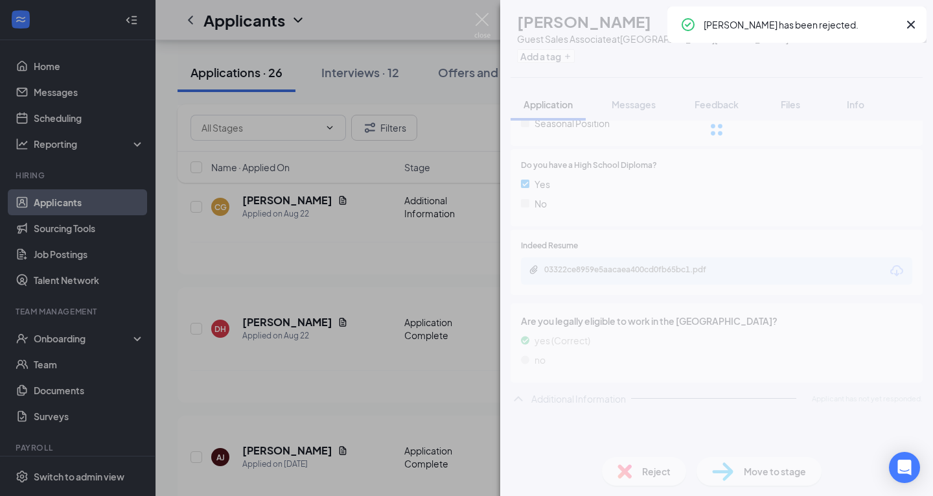
click at [484, 14] on img at bounding box center [482, 25] width 16 height 25
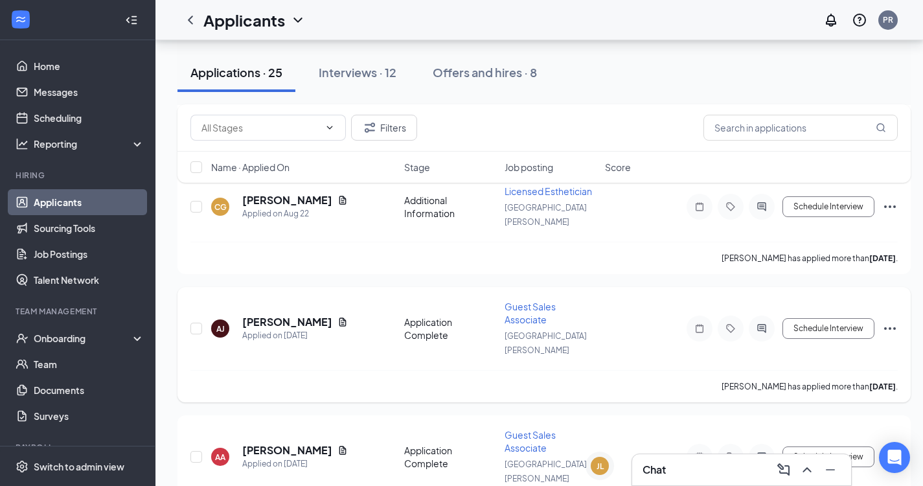
click at [344, 315] on div "[PERSON_NAME] ASIA [PERSON_NAME] Applied on [DATE]" at bounding box center [303, 328] width 185 height 27
click at [284, 315] on h5 "[PERSON_NAME]" at bounding box center [287, 322] width 90 height 14
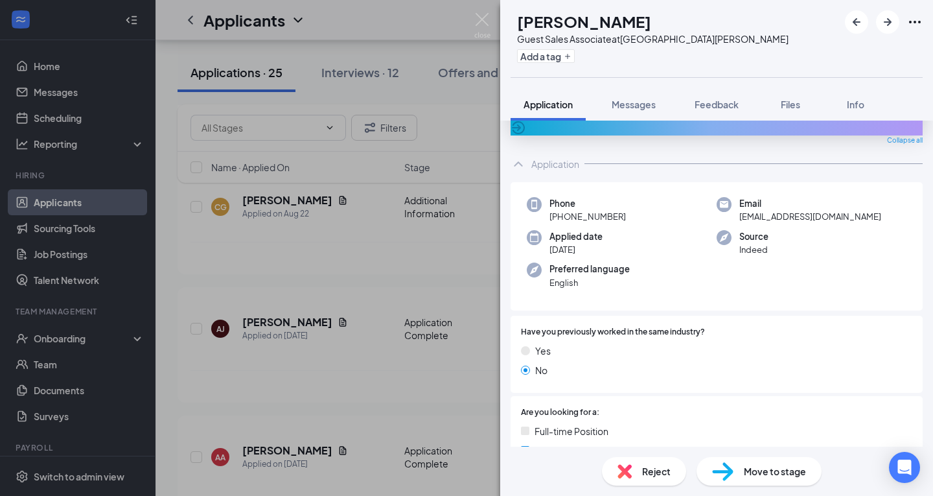
scroll to position [65, 0]
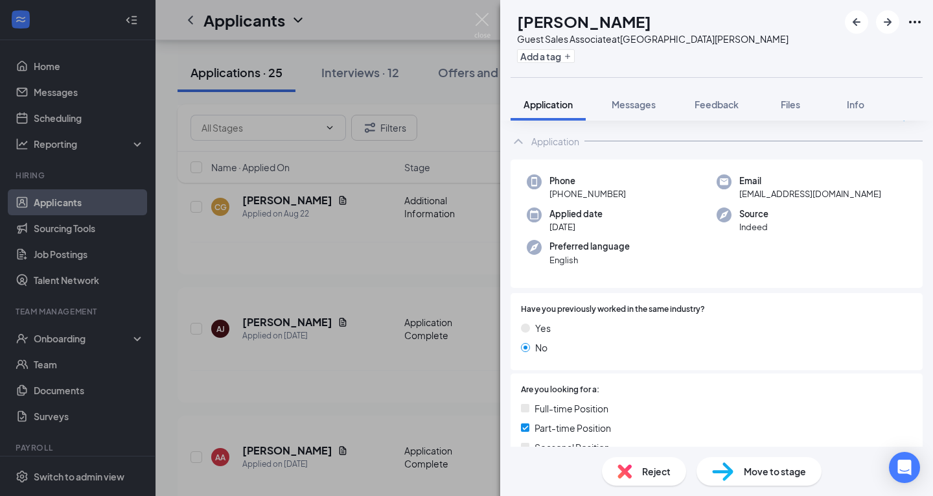
click at [639, 474] on div "Reject" at bounding box center [644, 471] width 84 height 29
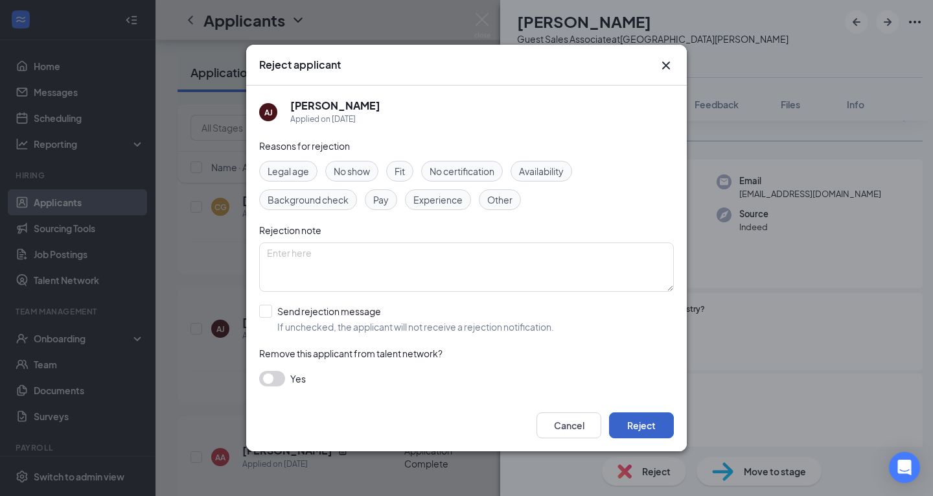
click at [636, 437] on button "Reject" at bounding box center [641, 425] width 65 height 26
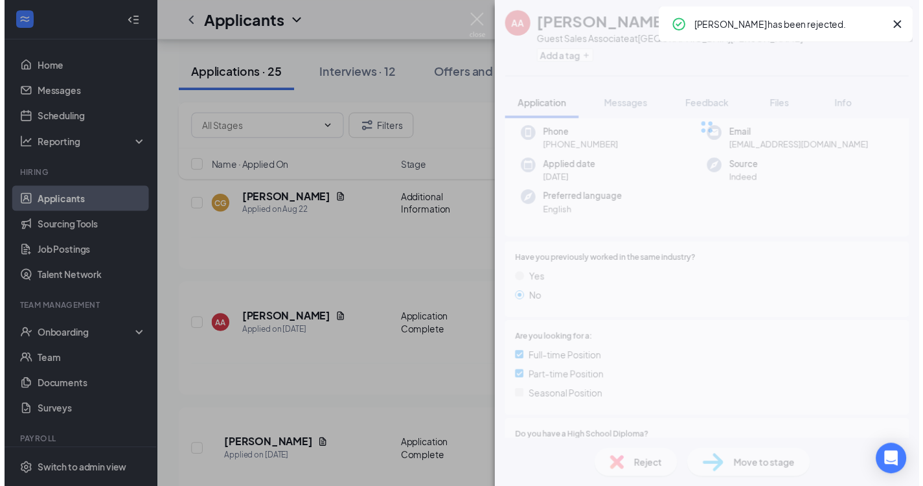
scroll to position [29, 0]
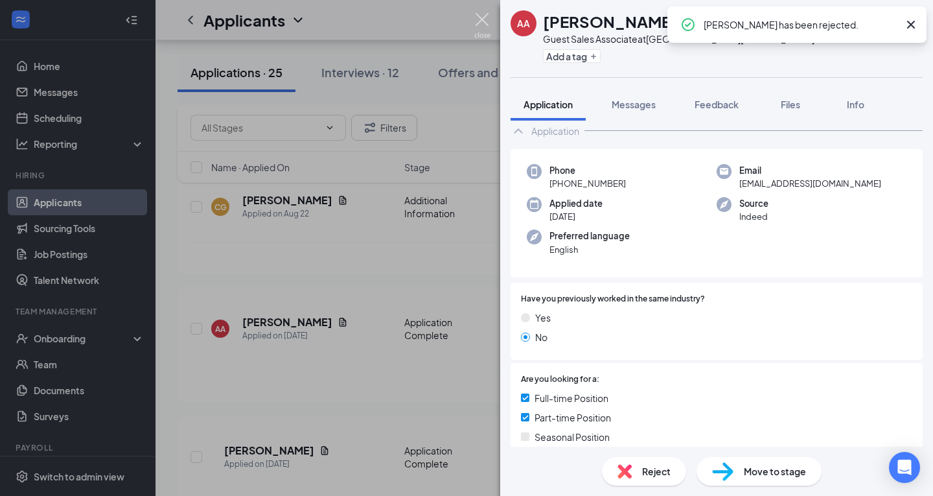
click at [488, 21] on img at bounding box center [482, 25] width 16 height 25
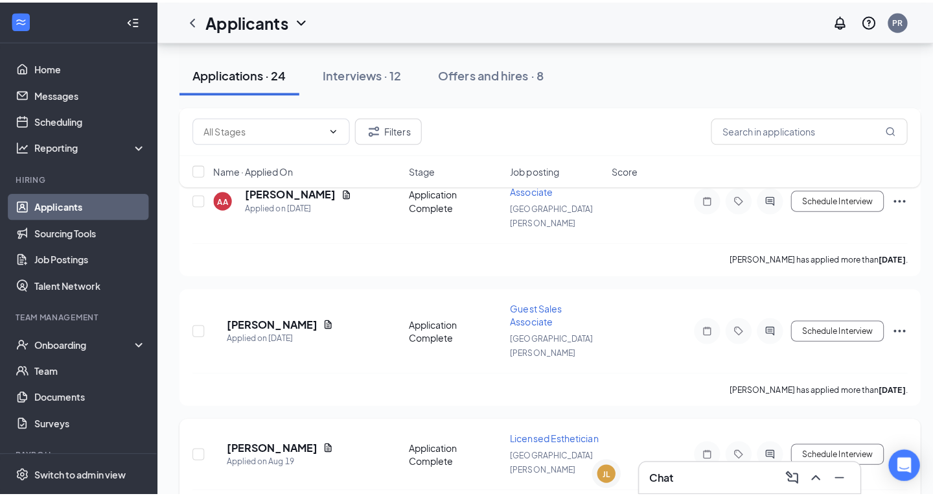
scroll to position [259, 0]
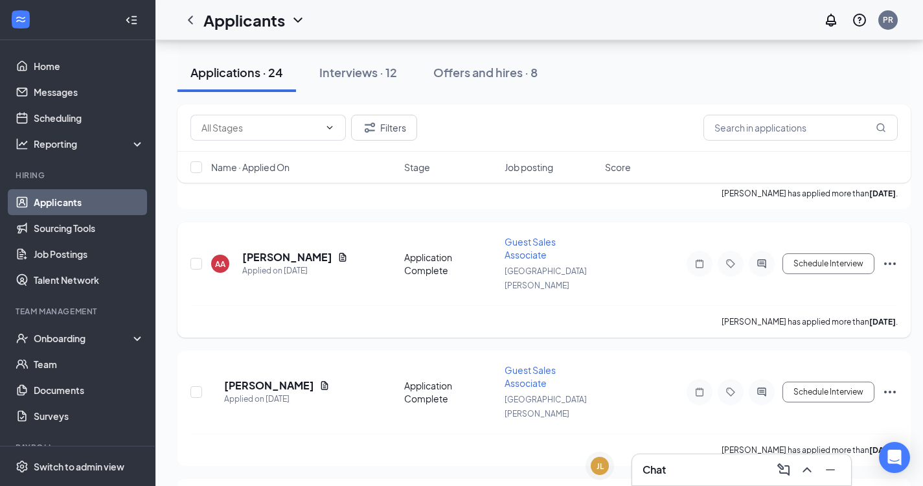
click at [348, 250] on div "AA [PERSON_NAME] Applied on [DATE]" at bounding box center [303, 263] width 185 height 27
click at [304, 250] on h5 "[PERSON_NAME]" at bounding box center [287, 257] width 90 height 14
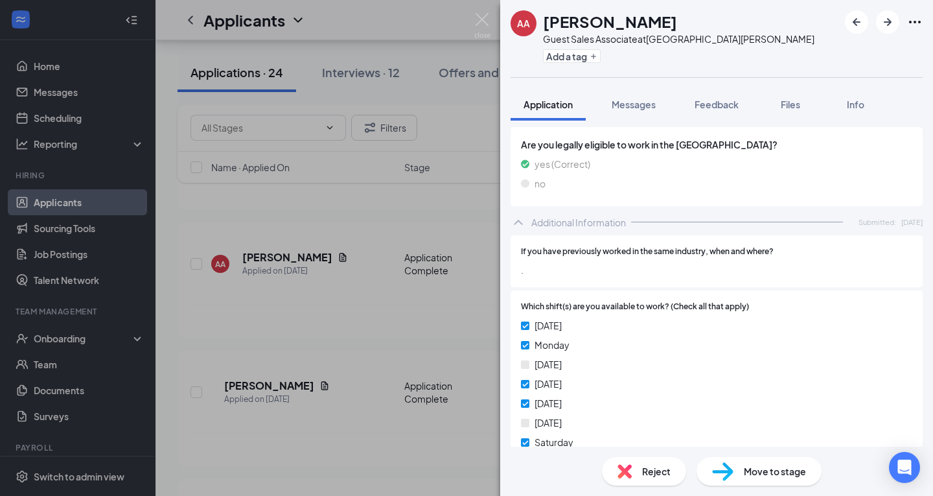
scroll to position [453, 0]
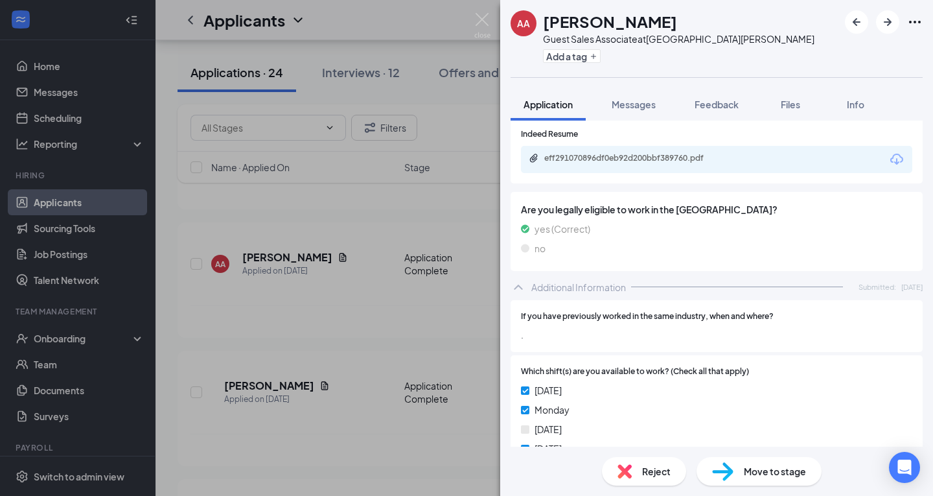
click at [889, 163] on icon "Download" at bounding box center [897, 160] width 16 height 16
click at [747, 462] on div "Move to stage" at bounding box center [758, 471] width 125 height 29
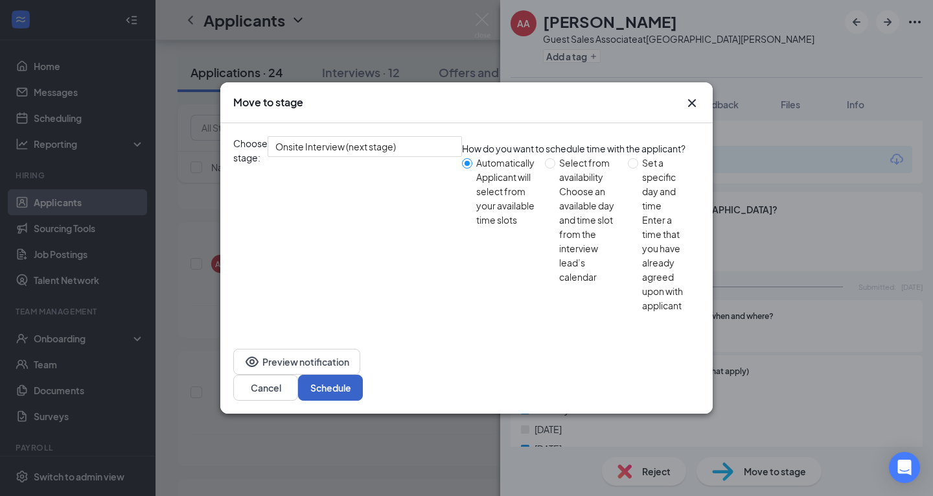
click at [363, 374] on button "Schedule" at bounding box center [330, 387] width 65 height 26
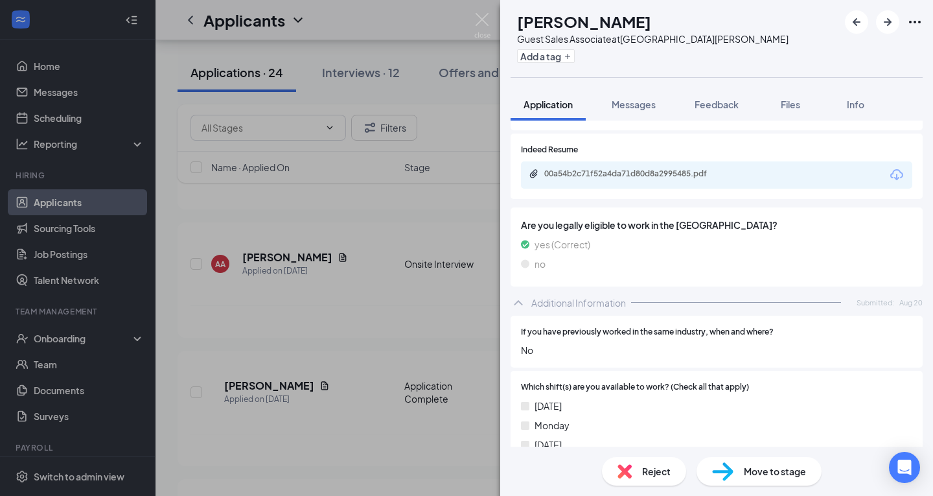
scroll to position [432, 0]
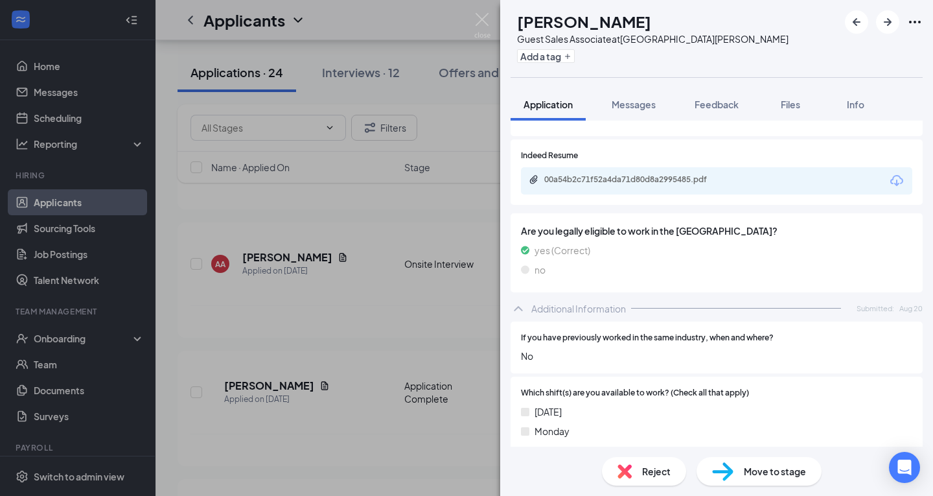
click at [651, 469] on span "Reject" at bounding box center [656, 471] width 29 height 14
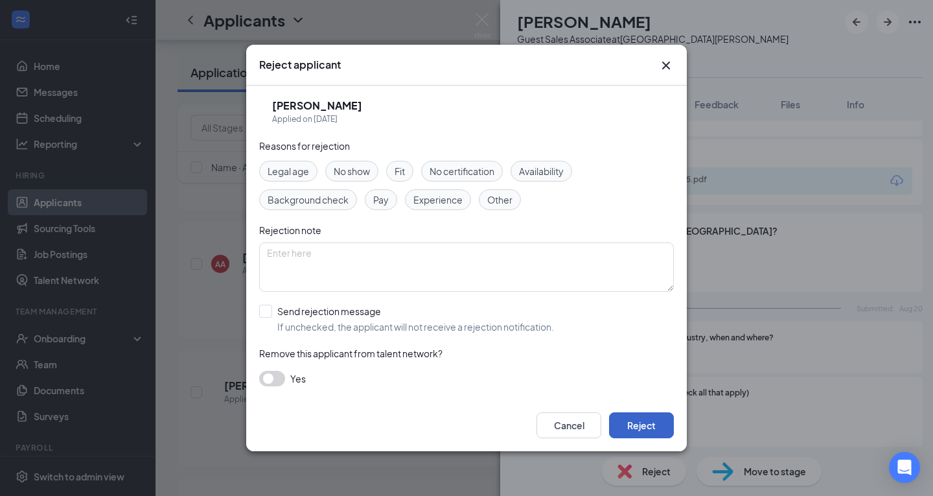
click at [616, 417] on button "Reject" at bounding box center [641, 425] width 65 height 26
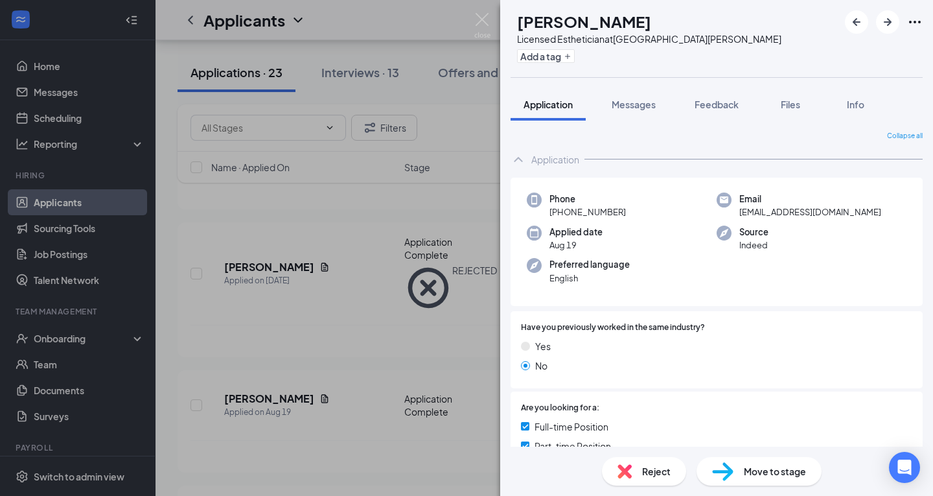
click at [657, 461] on div "Reject" at bounding box center [644, 471] width 84 height 29
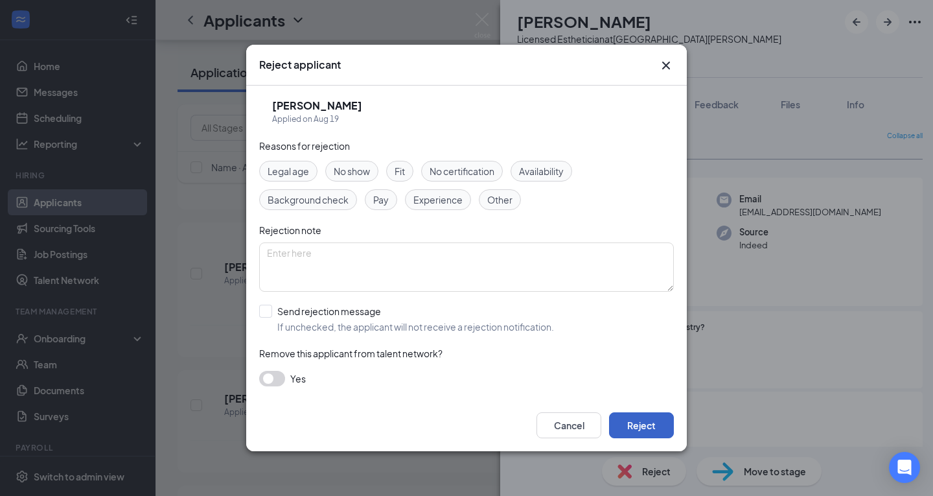
click at [664, 421] on button "Reject" at bounding box center [641, 425] width 65 height 26
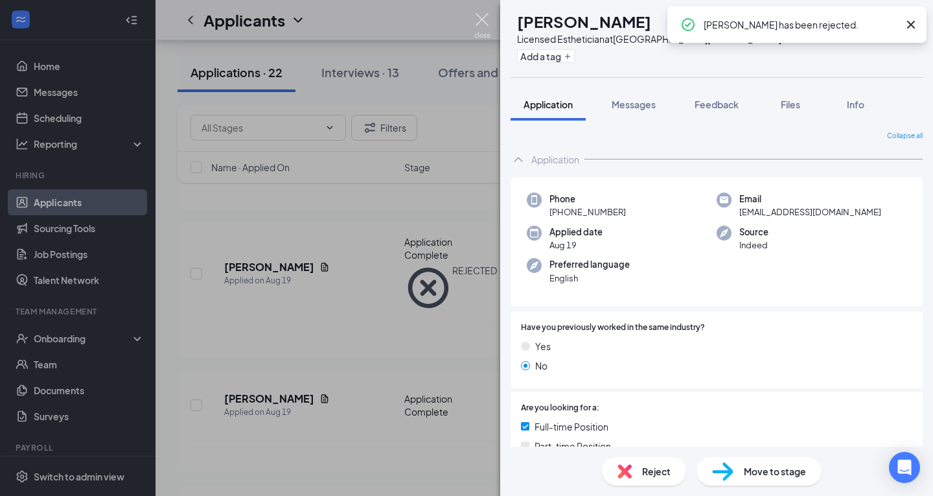
click at [476, 20] on img at bounding box center [482, 25] width 16 height 25
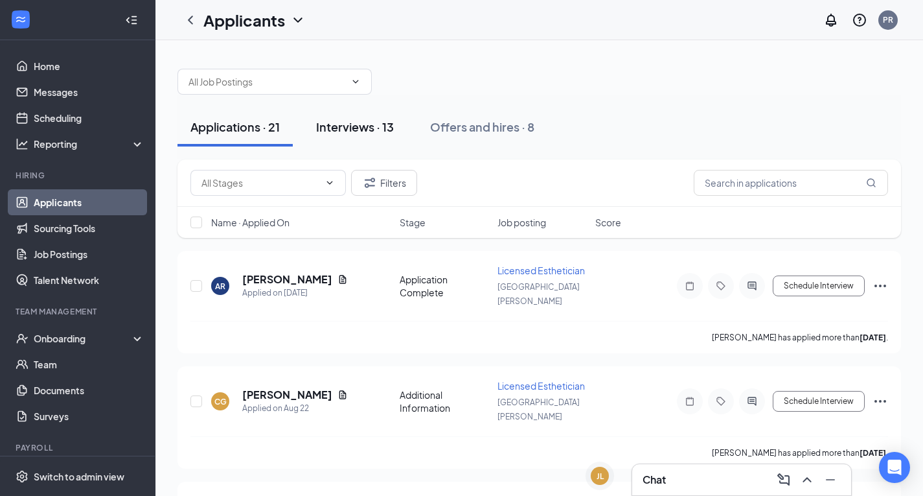
click at [333, 128] on div "Interviews · 13" at bounding box center [355, 127] width 78 height 16
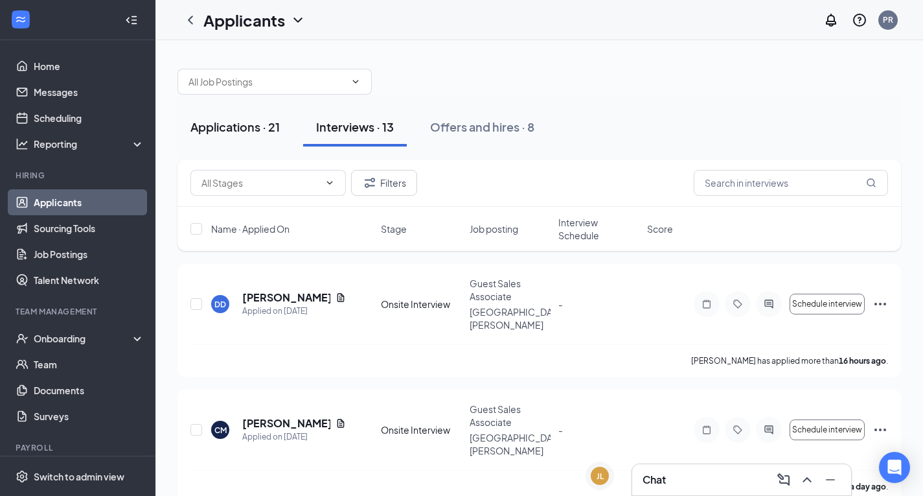
click at [230, 134] on div "Applications · 21" at bounding box center [234, 127] width 89 height 16
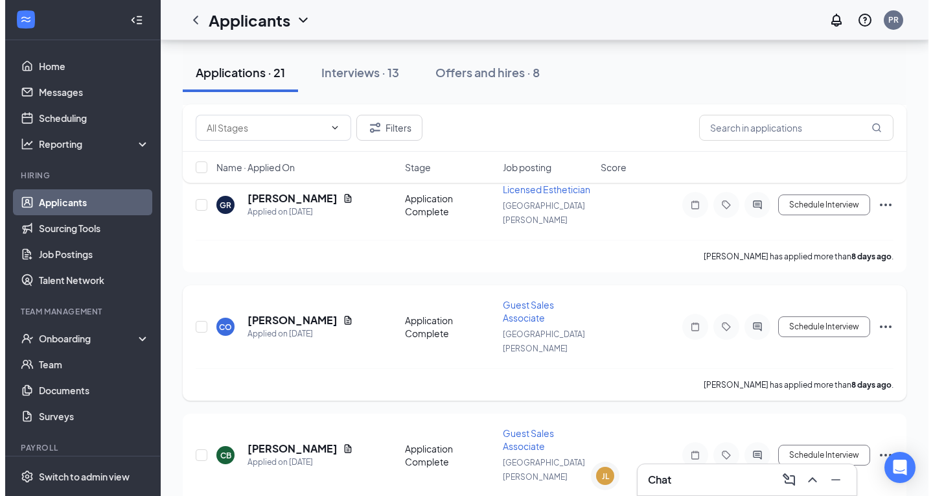
scroll to position [648, 0]
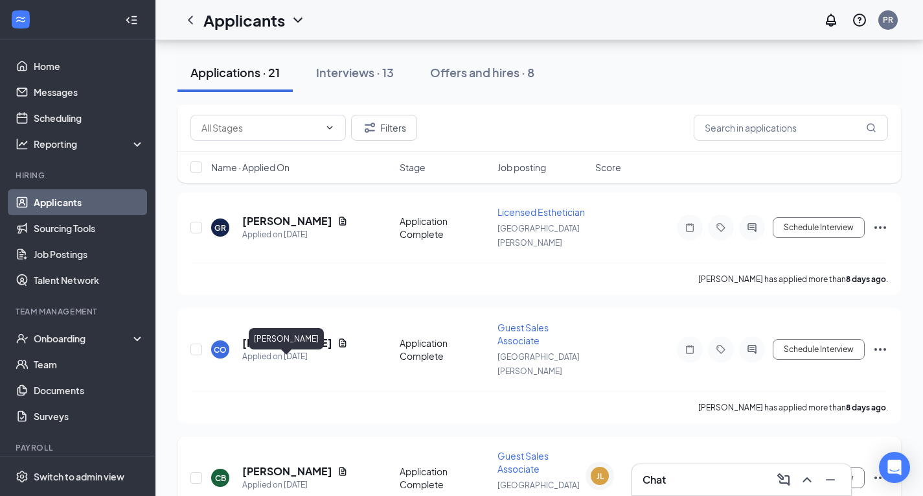
click at [310, 464] on h5 "[PERSON_NAME]" at bounding box center [287, 471] width 90 height 14
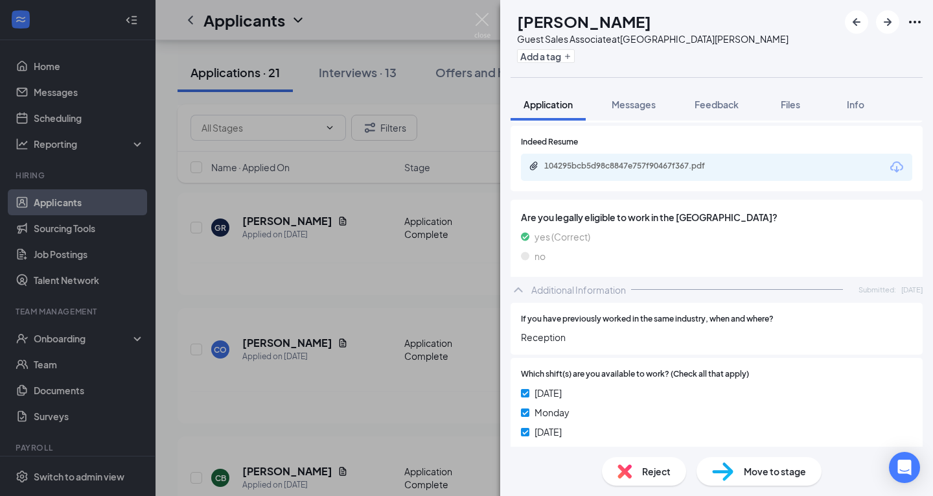
scroll to position [453, 0]
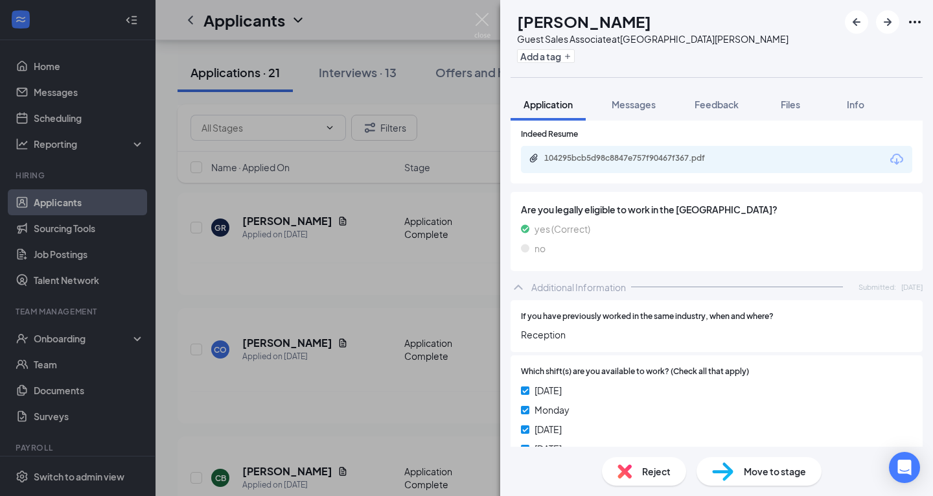
click at [889, 159] on icon "Download" at bounding box center [897, 160] width 16 height 16
click at [743, 474] on div "Move to stage" at bounding box center [758, 471] width 125 height 29
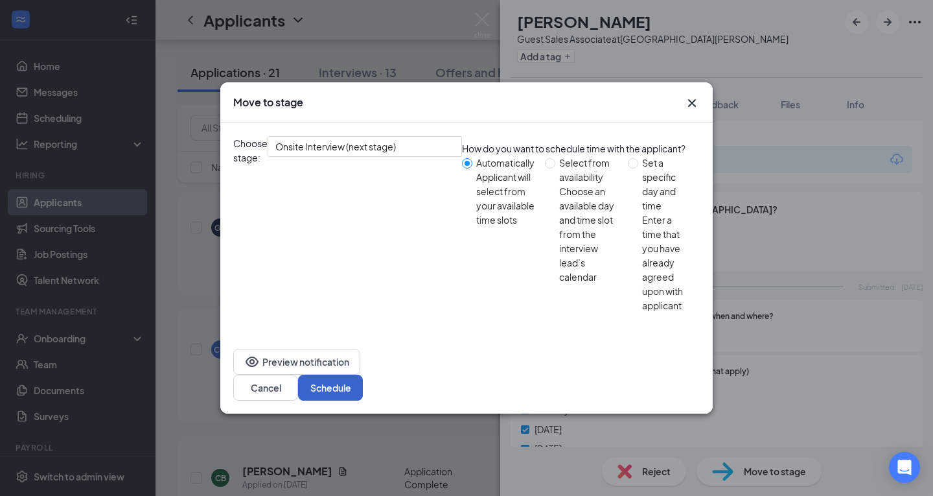
click at [363, 374] on button "Schedule" at bounding box center [330, 387] width 65 height 26
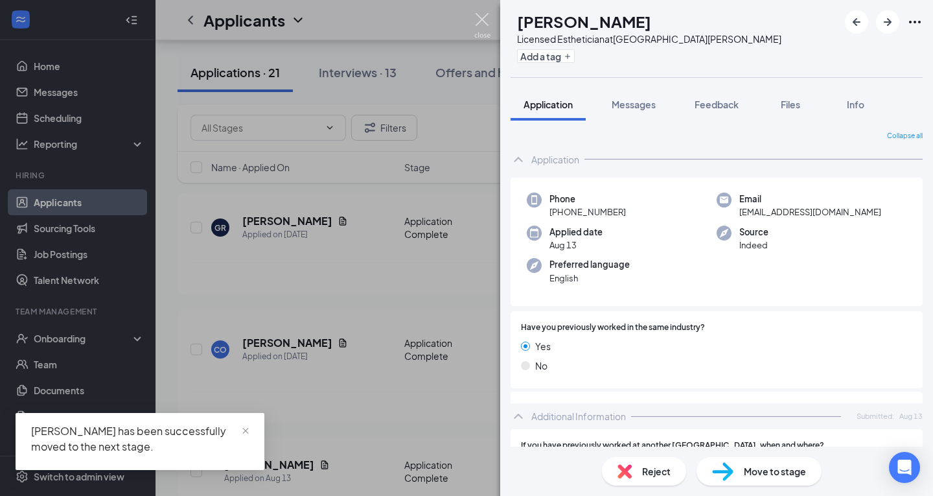
click at [488, 15] on img at bounding box center [482, 25] width 16 height 25
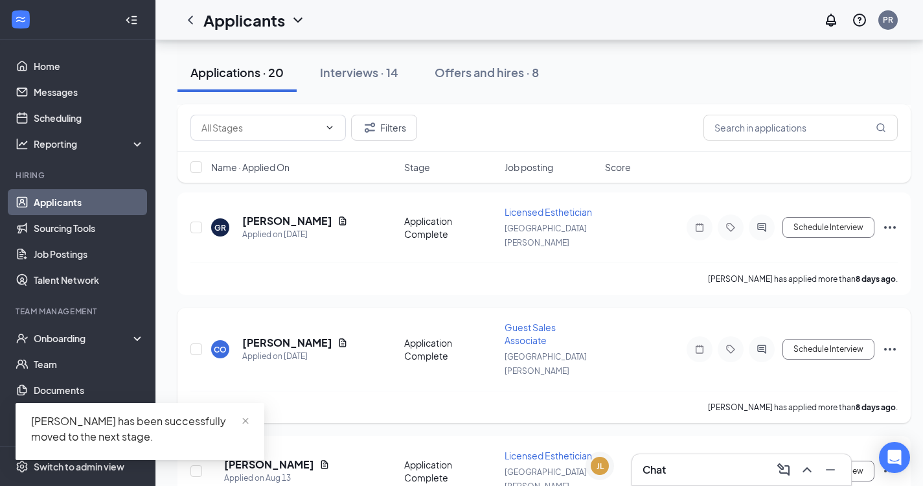
click at [322, 321] on div "CO [PERSON_NAME] Applied on [DATE] Application Complete Guest Sales Associate […" at bounding box center [543, 356] width 707 height 70
click at [317, 336] on h5 "[PERSON_NAME]" at bounding box center [287, 343] width 90 height 14
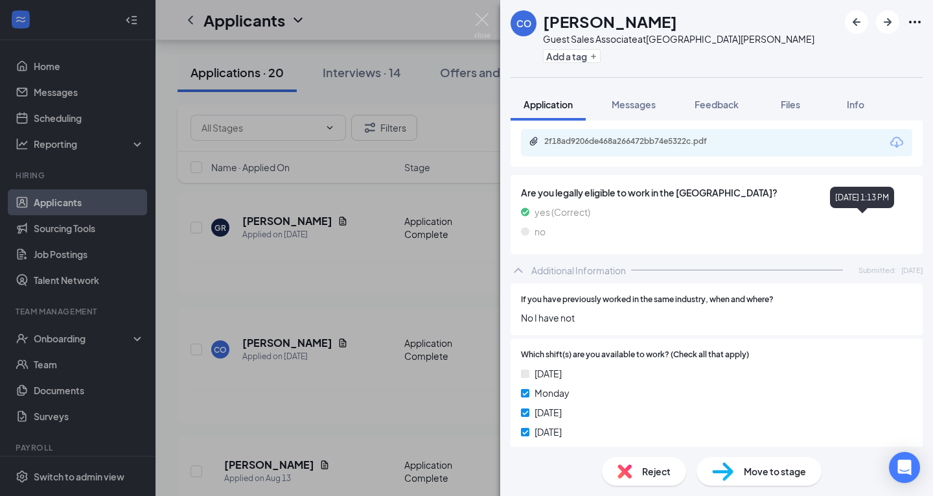
scroll to position [453, 0]
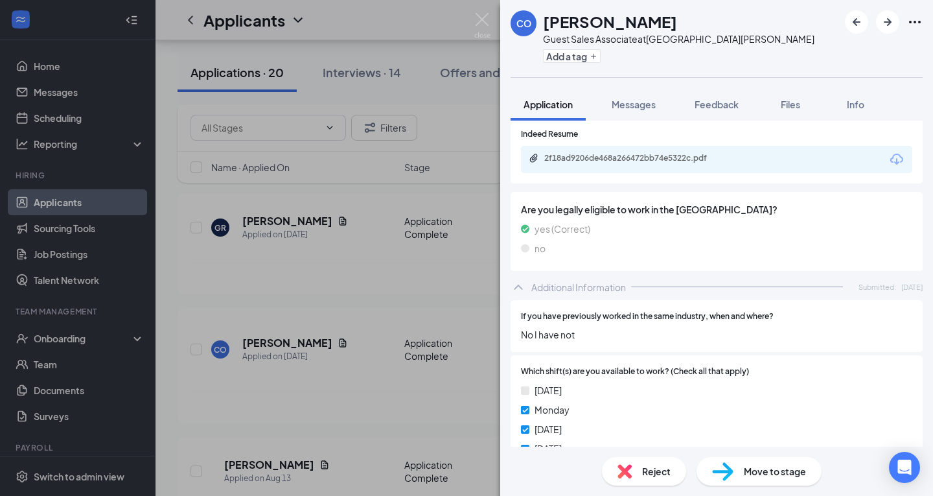
click at [892, 165] on icon "Download" at bounding box center [897, 160] width 16 height 16
click at [808, 466] on div "Move to stage" at bounding box center [758, 471] width 125 height 29
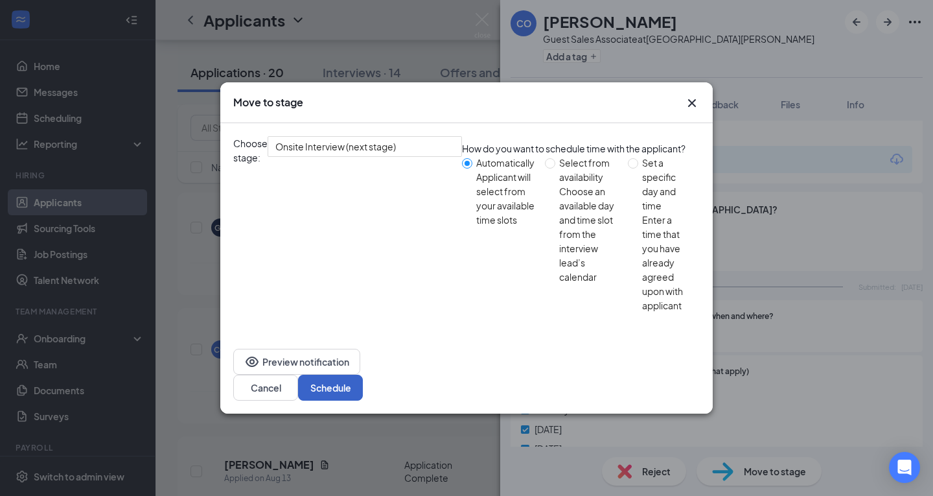
click at [363, 374] on button "Schedule" at bounding box center [330, 387] width 65 height 26
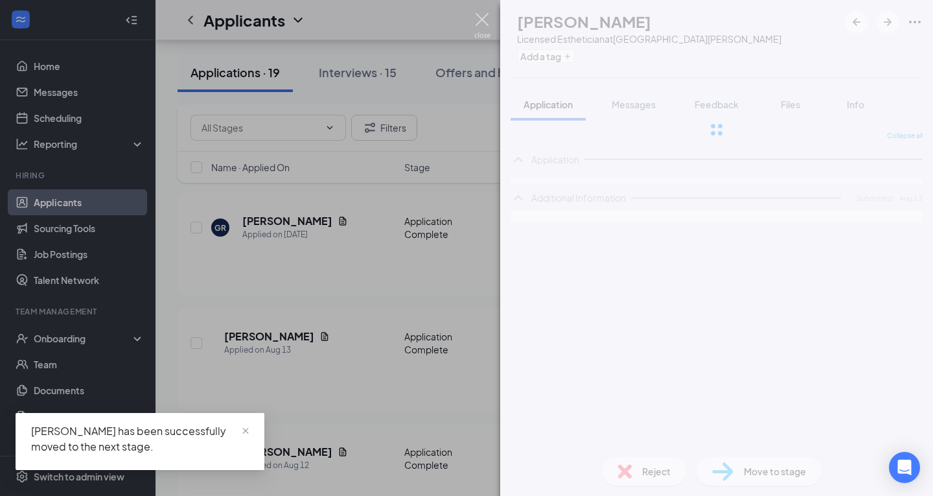
click at [482, 13] on img at bounding box center [482, 25] width 16 height 25
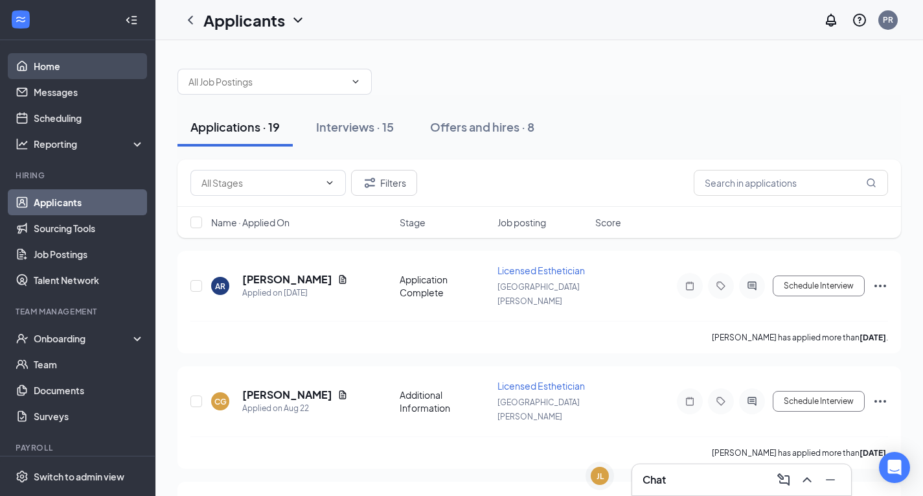
click at [69, 70] on link "Home" at bounding box center [89, 66] width 111 height 26
